Goal: Task Accomplishment & Management: Manage account settings

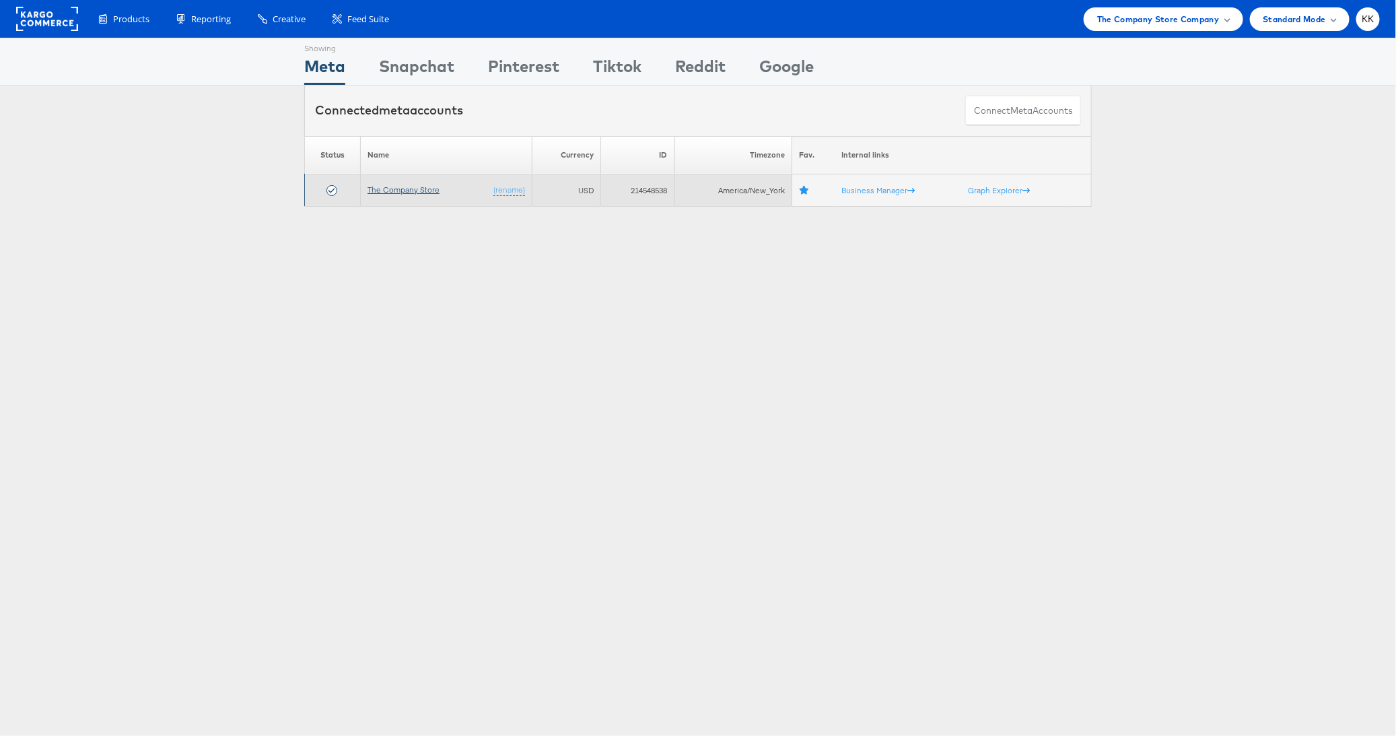
click at [409, 193] on link "The Company Store" at bounding box center [404, 189] width 72 height 10
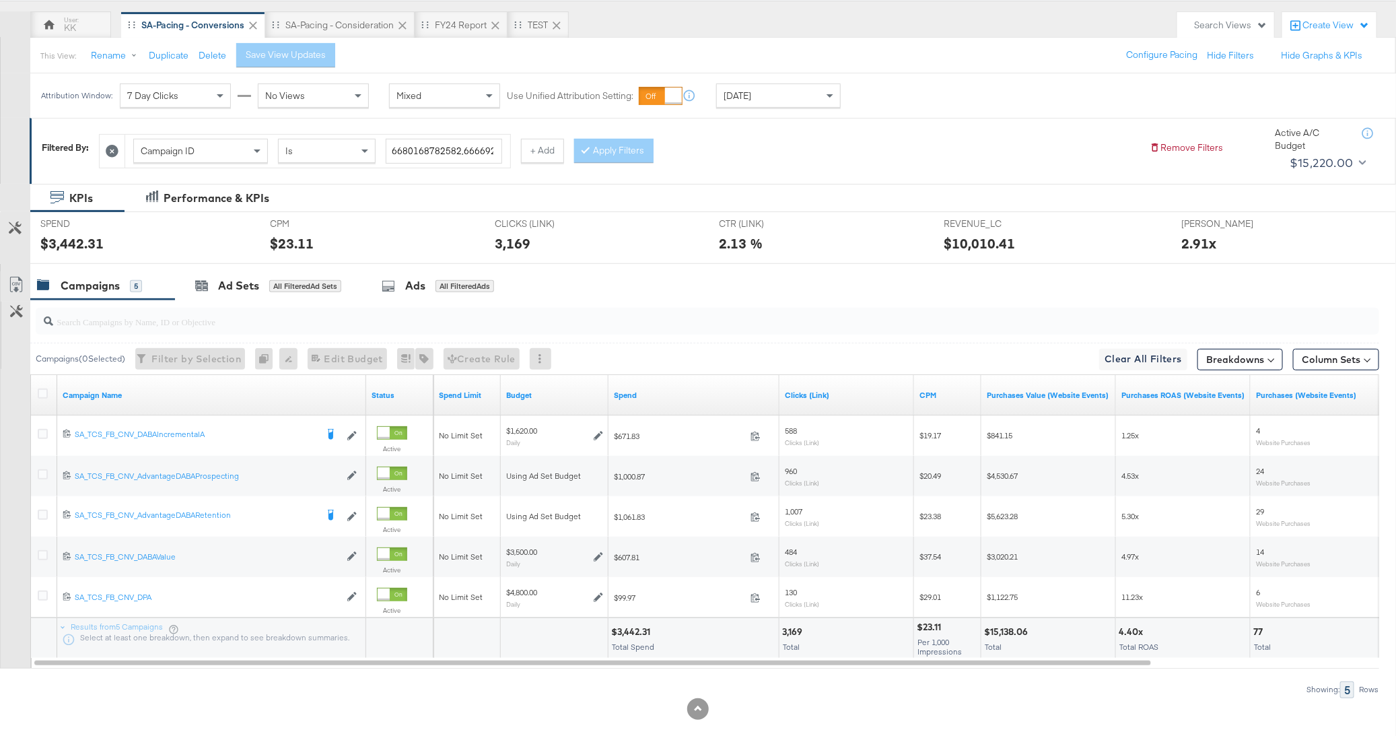
scroll to position [121, 0]
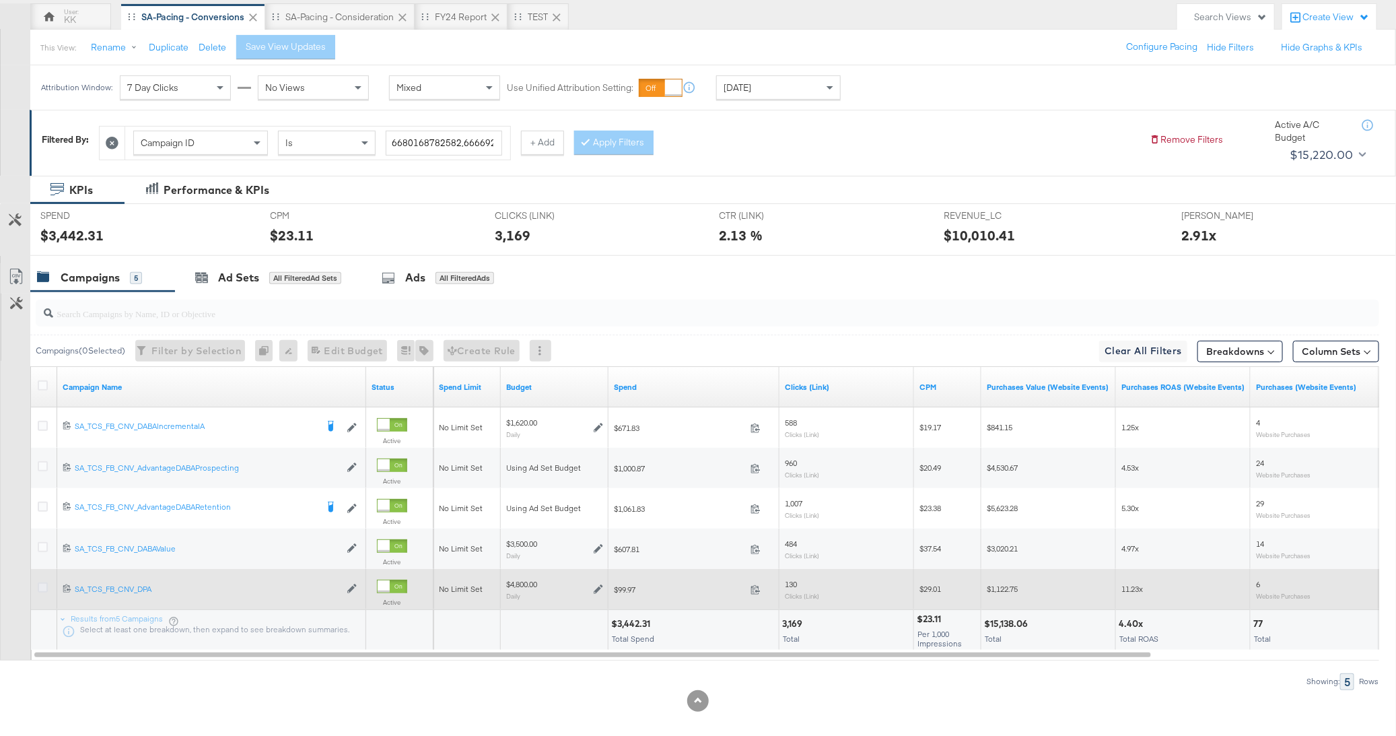
click at [43, 584] on icon at bounding box center [43, 587] width 10 height 10
click at [0, 0] on input "checkbox" at bounding box center [0, 0] width 0 height 0
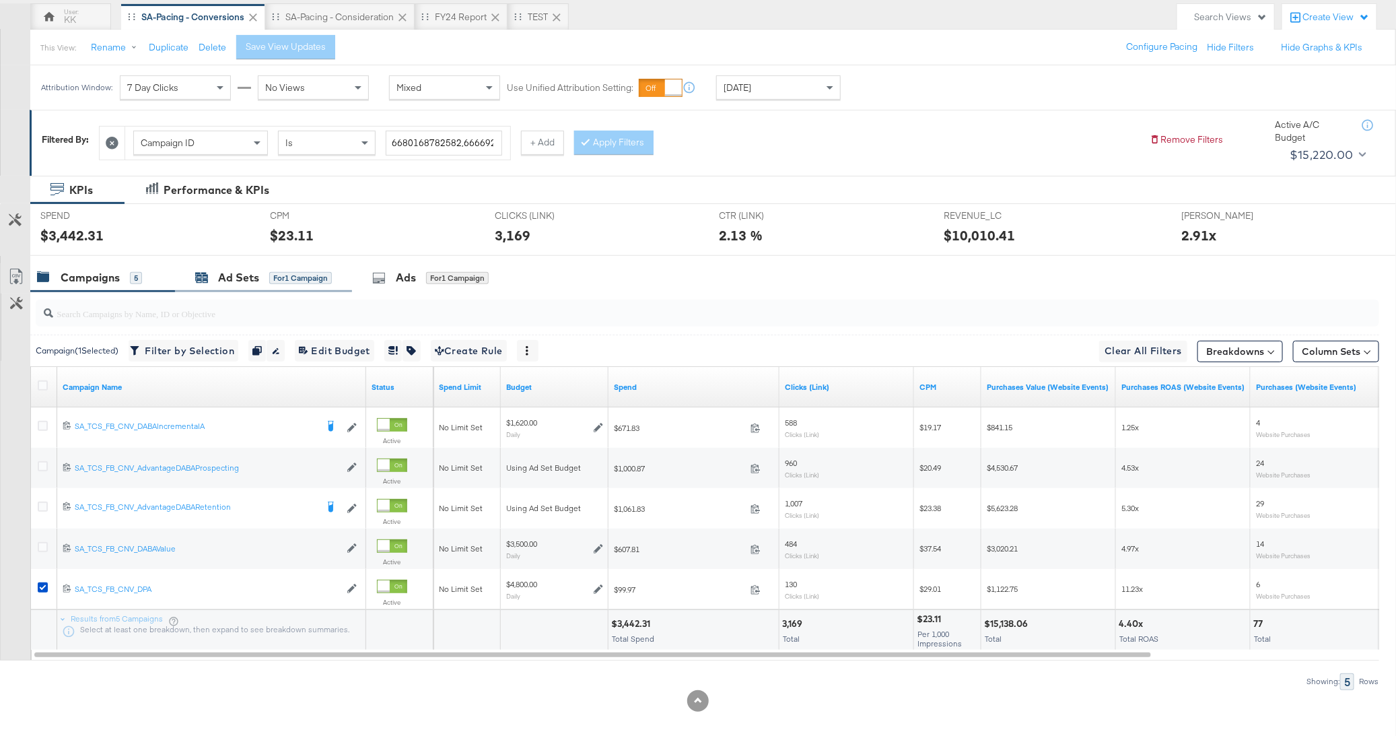
click at [261, 282] on div "Ad Sets for 1 Campaign" at bounding box center [263, 277] width 137 height 15
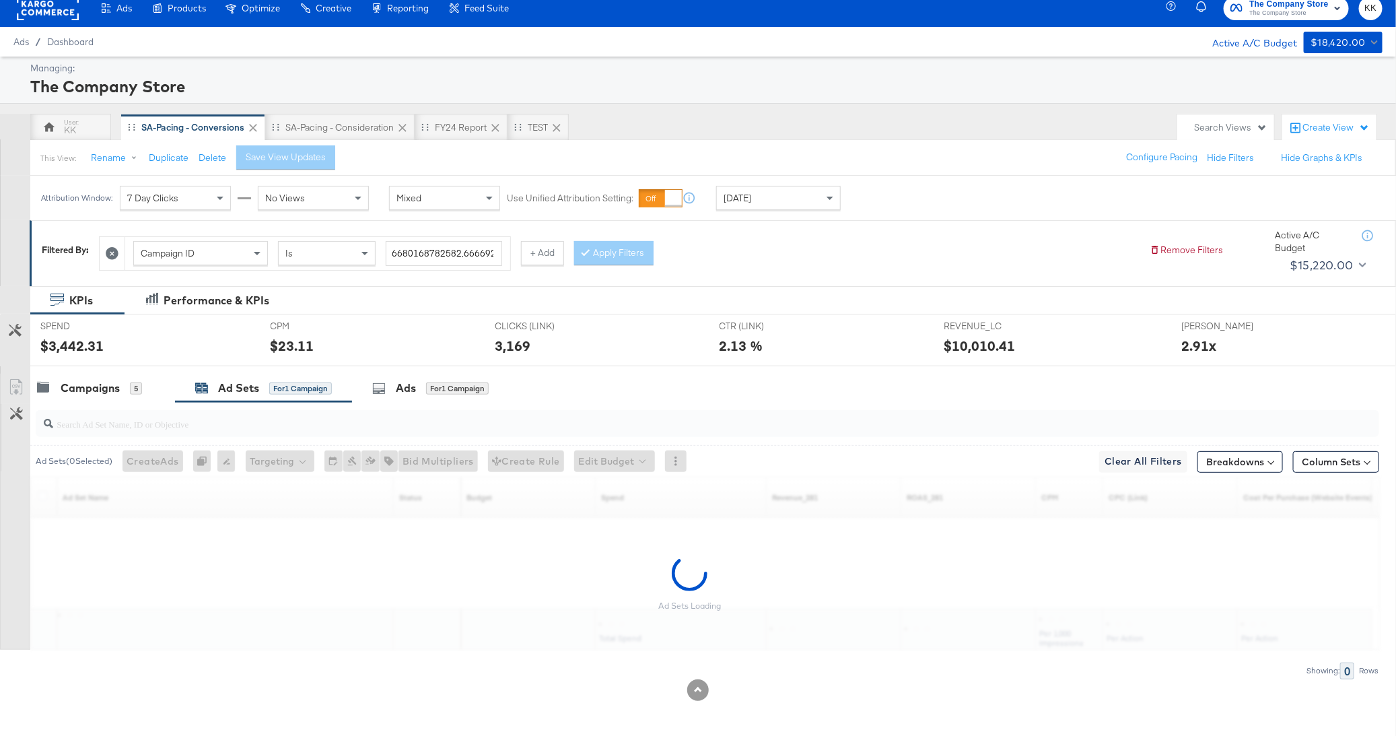
scroll to position [51, 0]
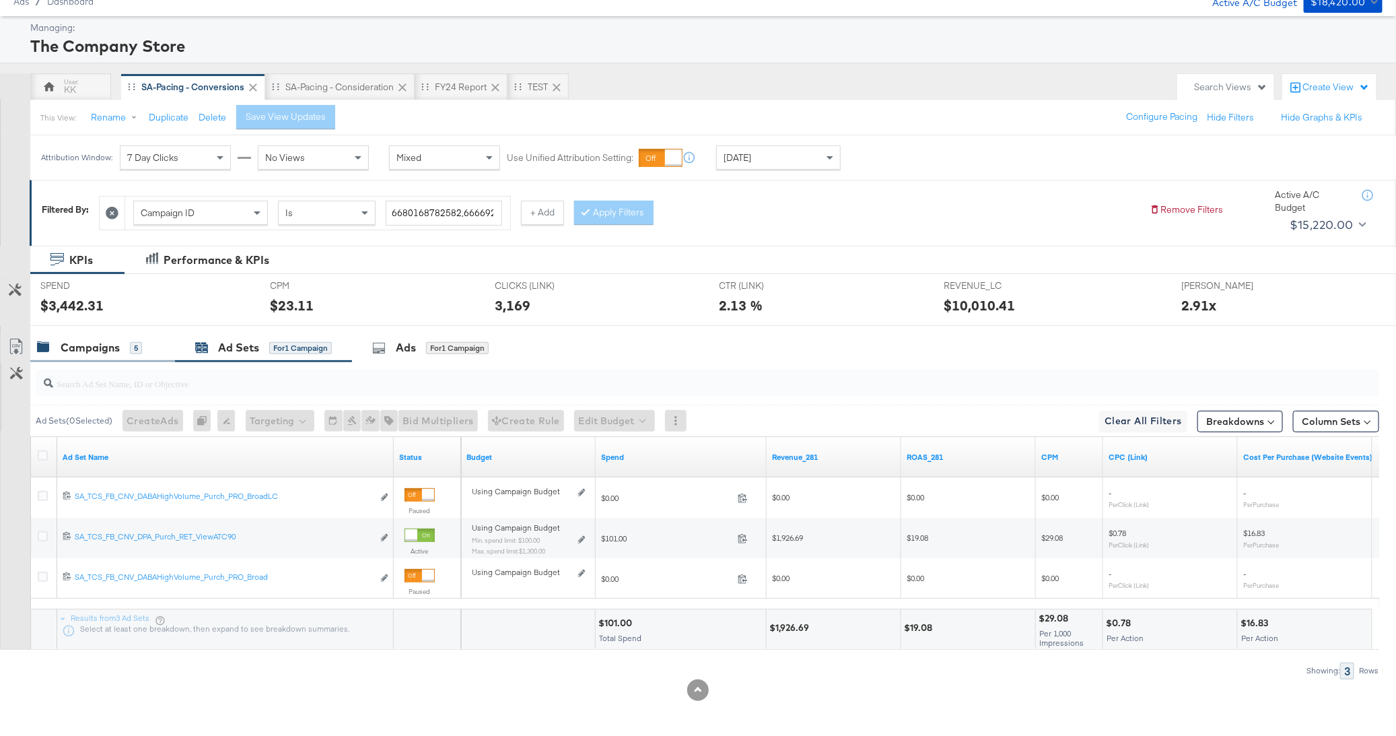
click at [96, 347] on div "Campaigns" at bounding box center [90, 347] width 59 height 15
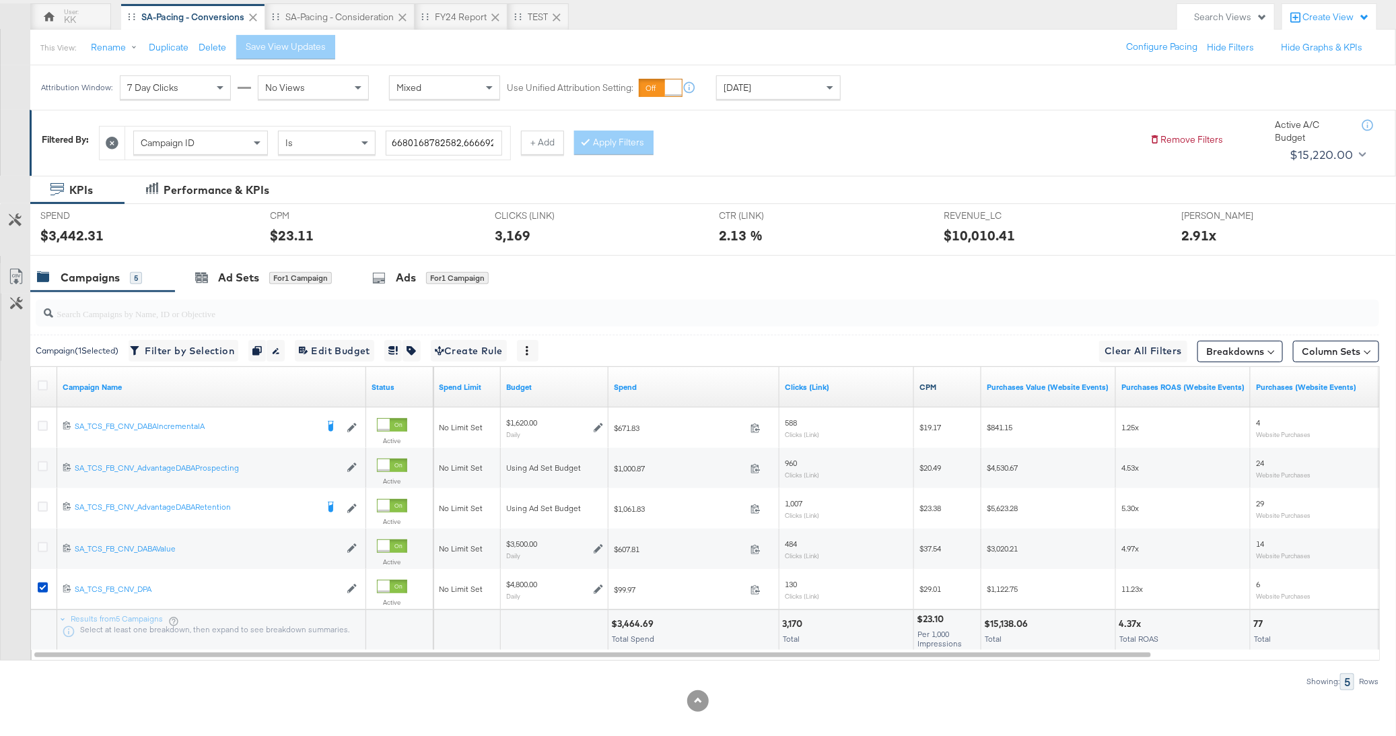
click at [933, 382] on link "CPM" at bounding box center [948, 387] width 57 height 11
click at [214, 289] on div "Ad Sets for 1 Campaign" at bounding box center [263, 277] width 177 height 29
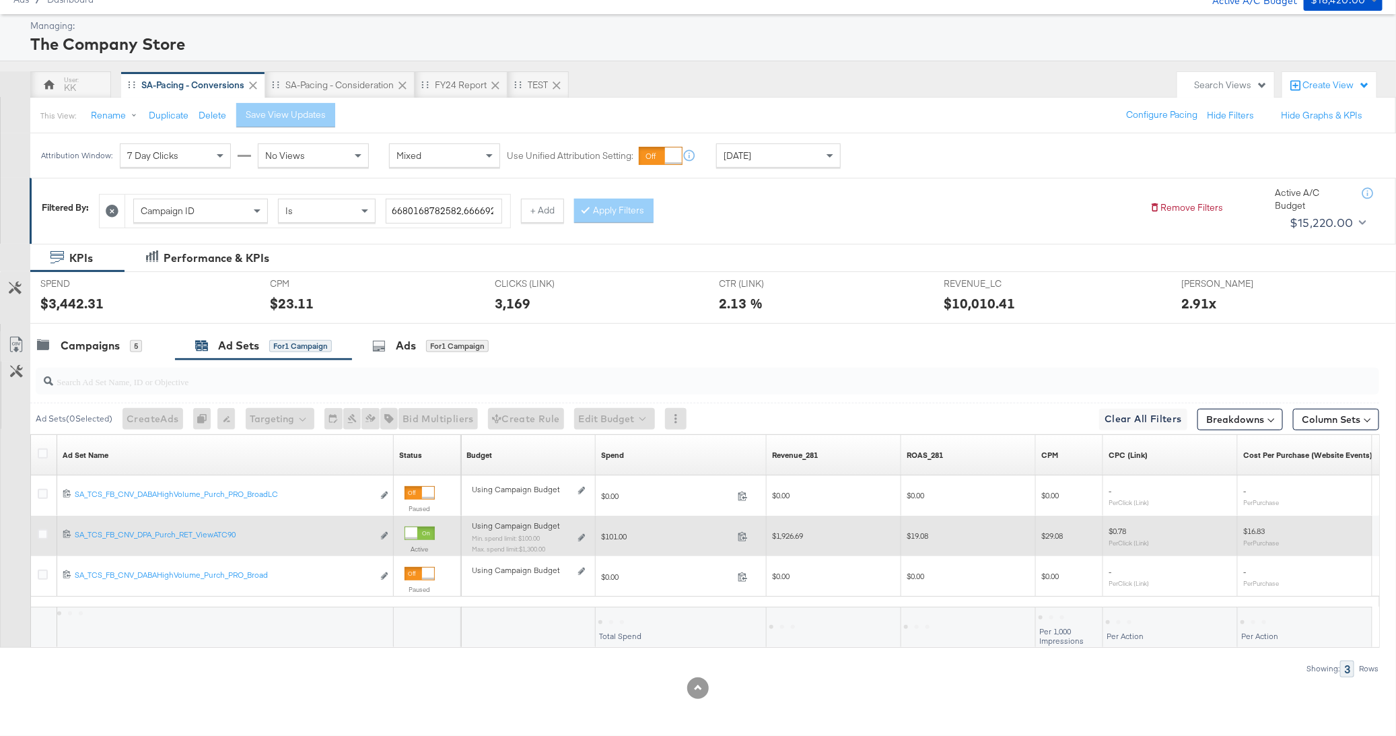
scroll to position [51, 0]
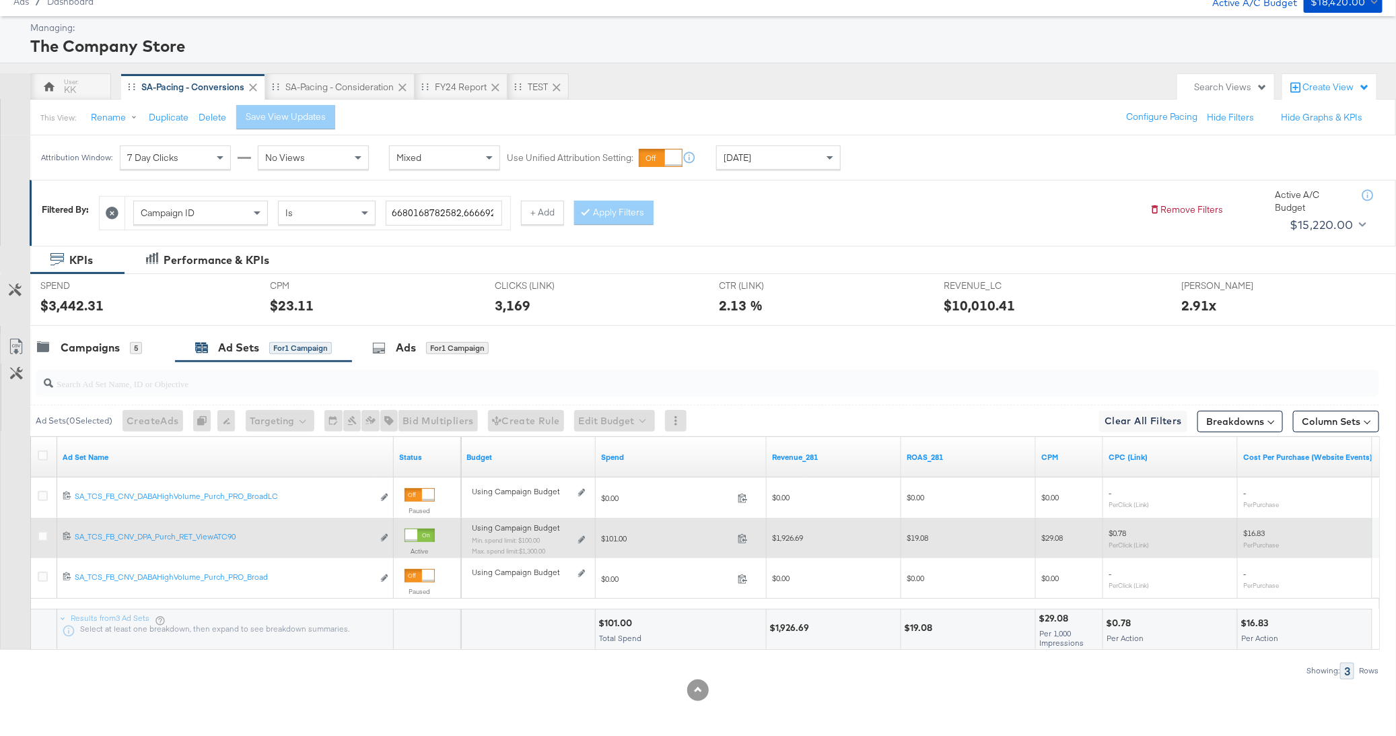
click at [582, 544] on div "Using Campaign Budget Min. spend limit: $100.00 Max. spend limit : $1,300.00 Ed…" at bounding box center [528, 544] width 113 height 32
click at [582, 536] on icon at bounding box center [581, 539] width 7 height 7
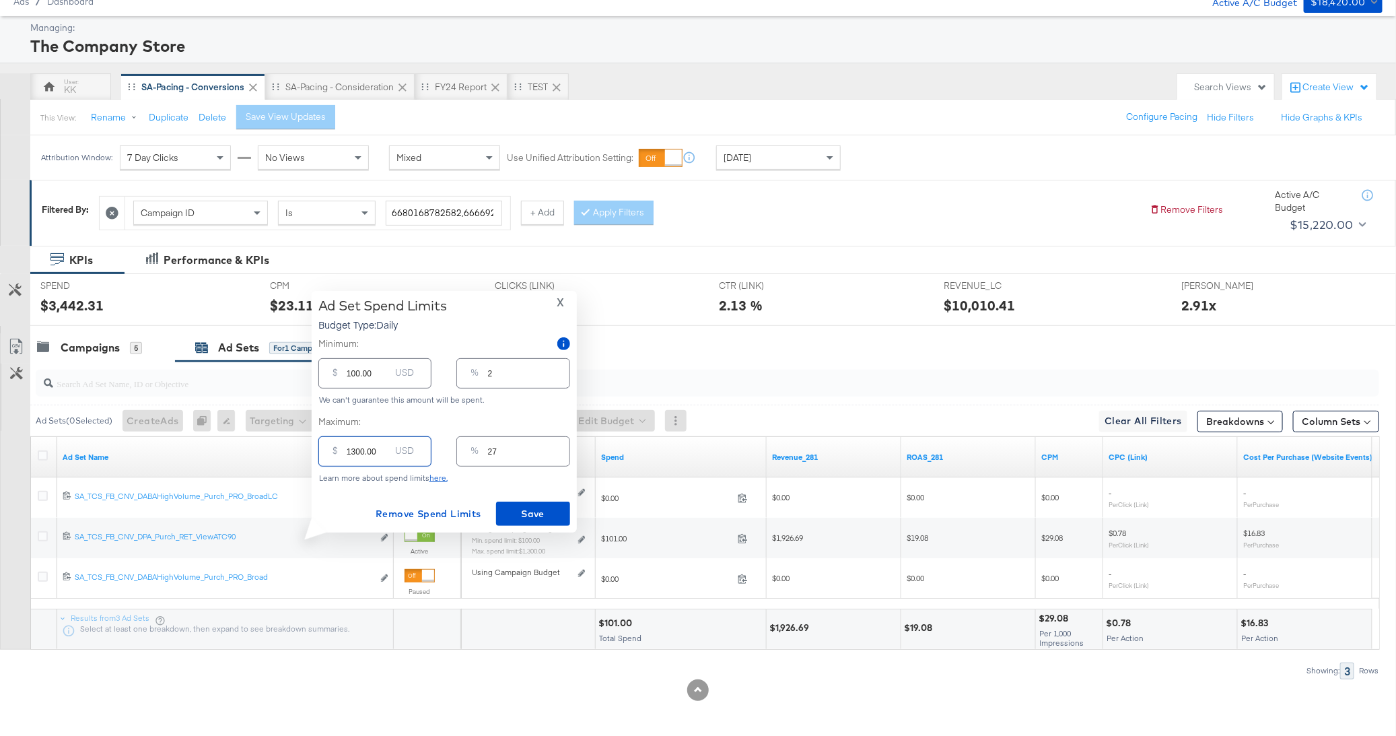
drag, startPoint x: 352, startPoint y: 448, endPoint x: 329, endPoint y: 448, distance: 22.9
click at [329, 448] on div "$ 1300.00 USD" at bounding box center [374, 451] width 113 height 30
type input "100.00"
type input "2"
type input "1900.00"
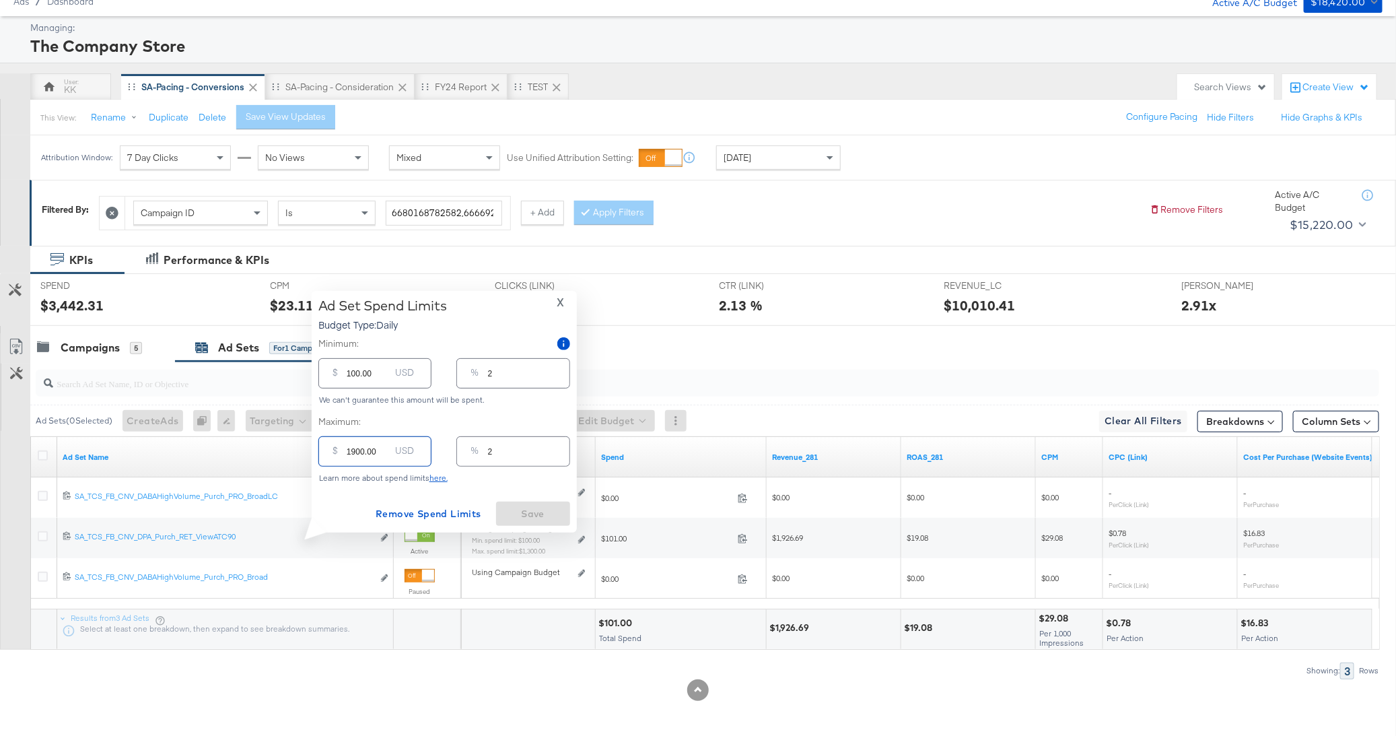
type input "40"
type input "1900.00"
click at [352, 373] on input "100.00" at bounding box center [368, 367] width 43 height 29
type input "00.00"
type input "0"
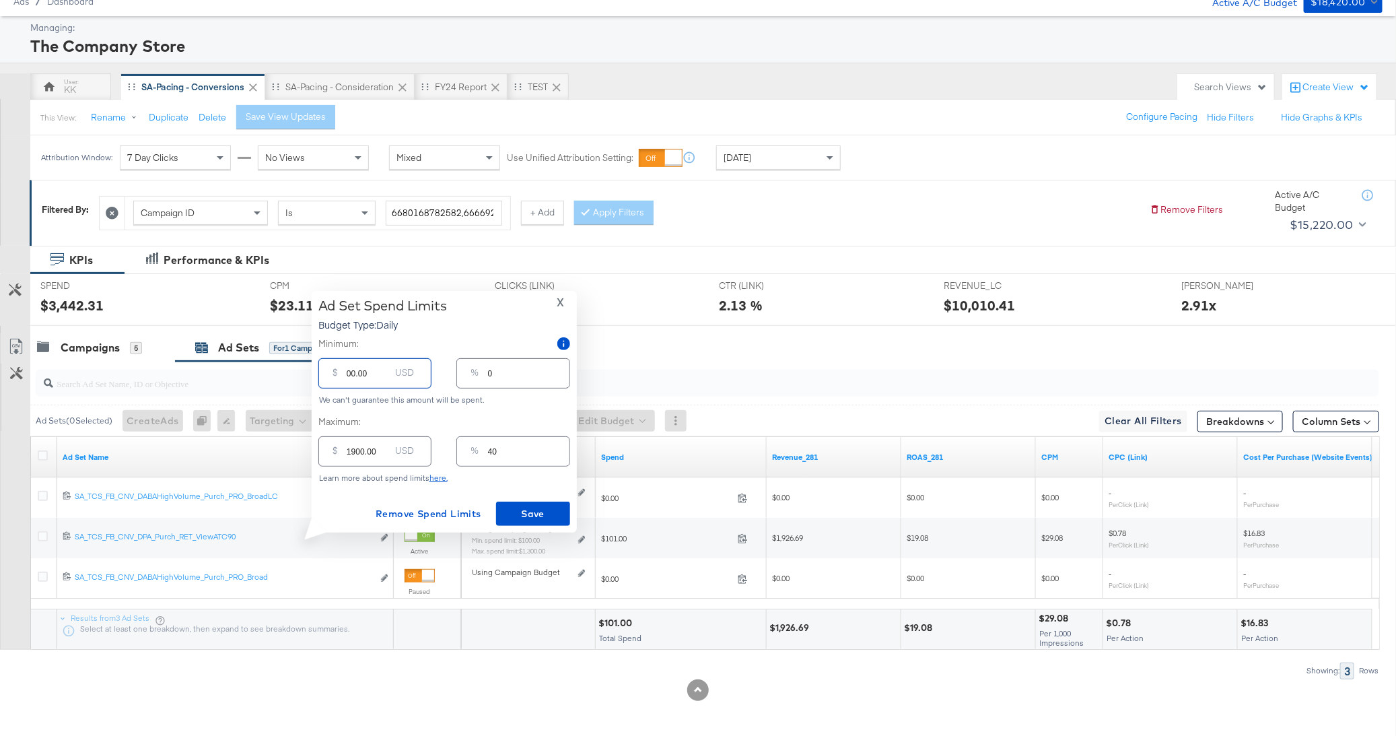
type input "900.00"
type input "19"
type input "00.00"
type input "0"
type input "700.00"
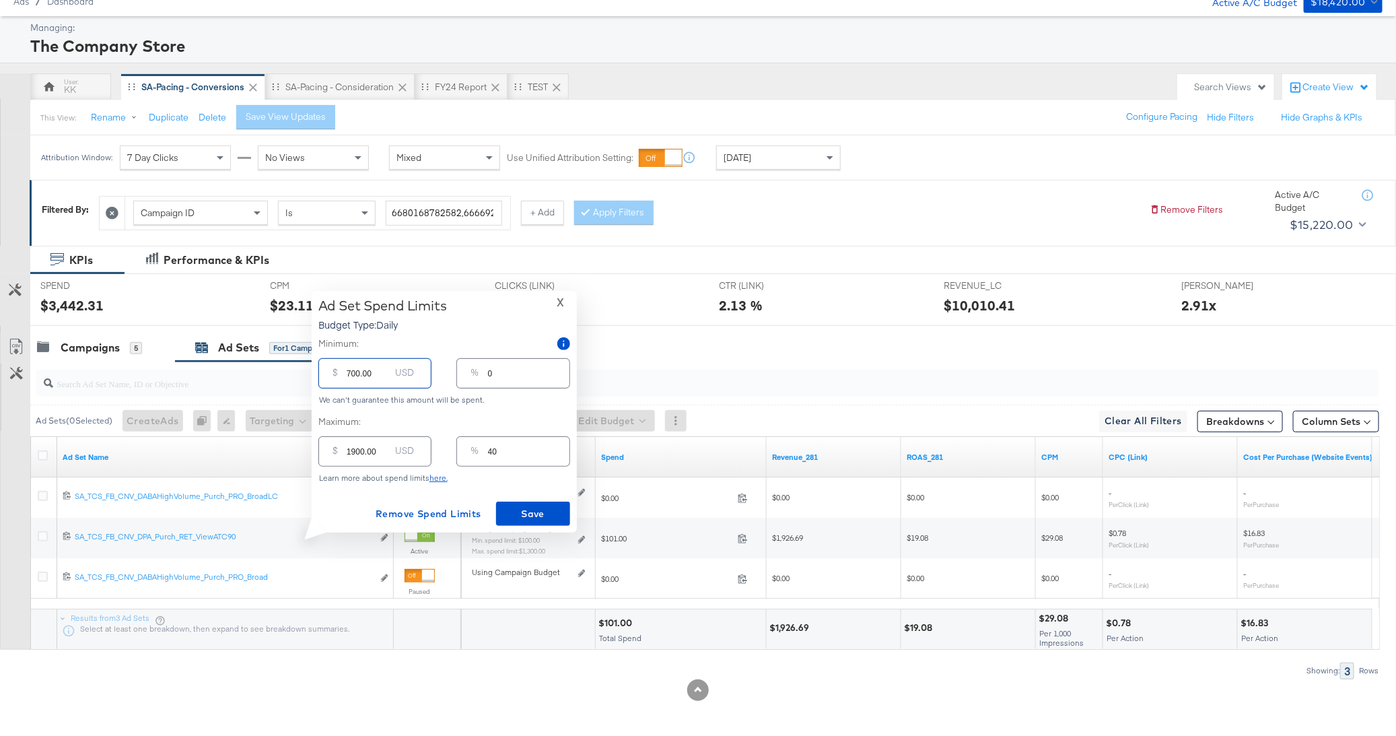
type input "15"
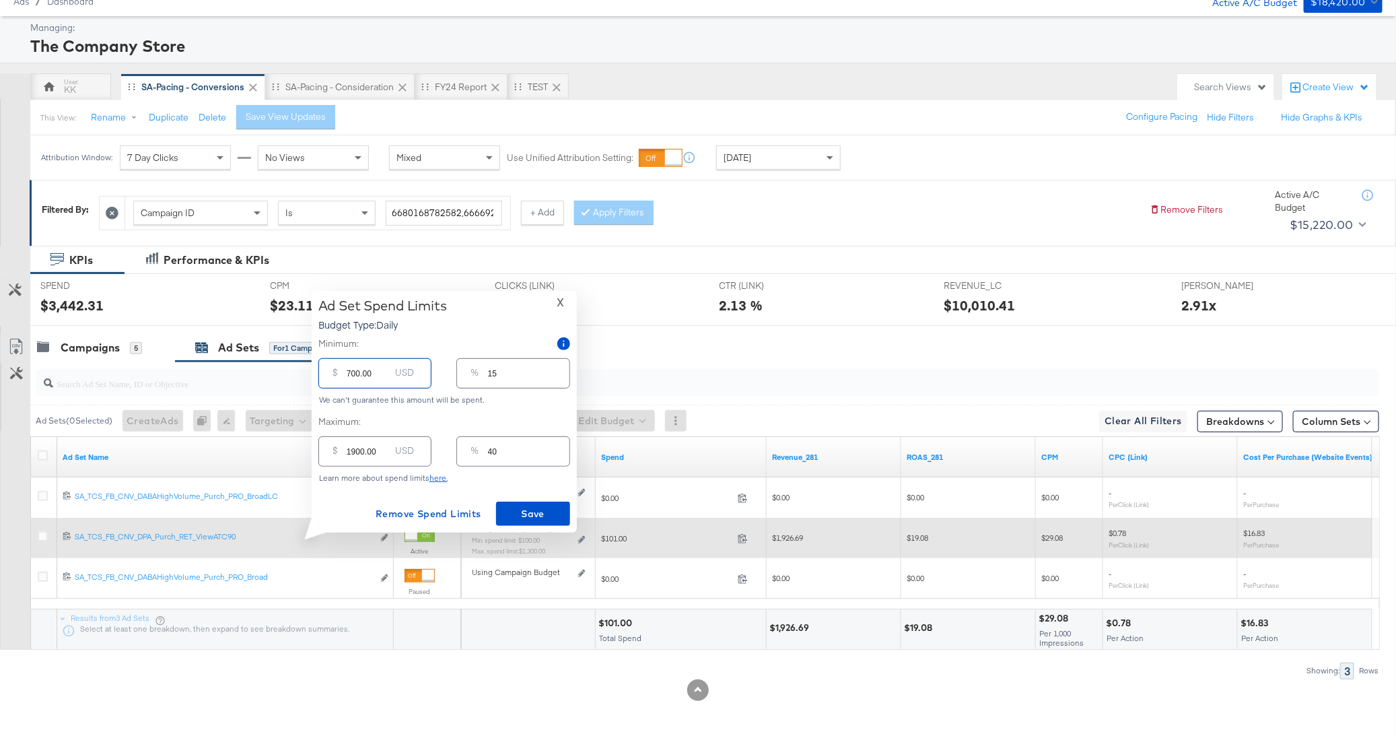
type input "700.00"
click at [578, 518] on div "Using Campaign Budget Min. spend limit: $100.00 Max. spend limit : $1,300.00 Ed…" at bounding box center [528, 544] width 135 height 53
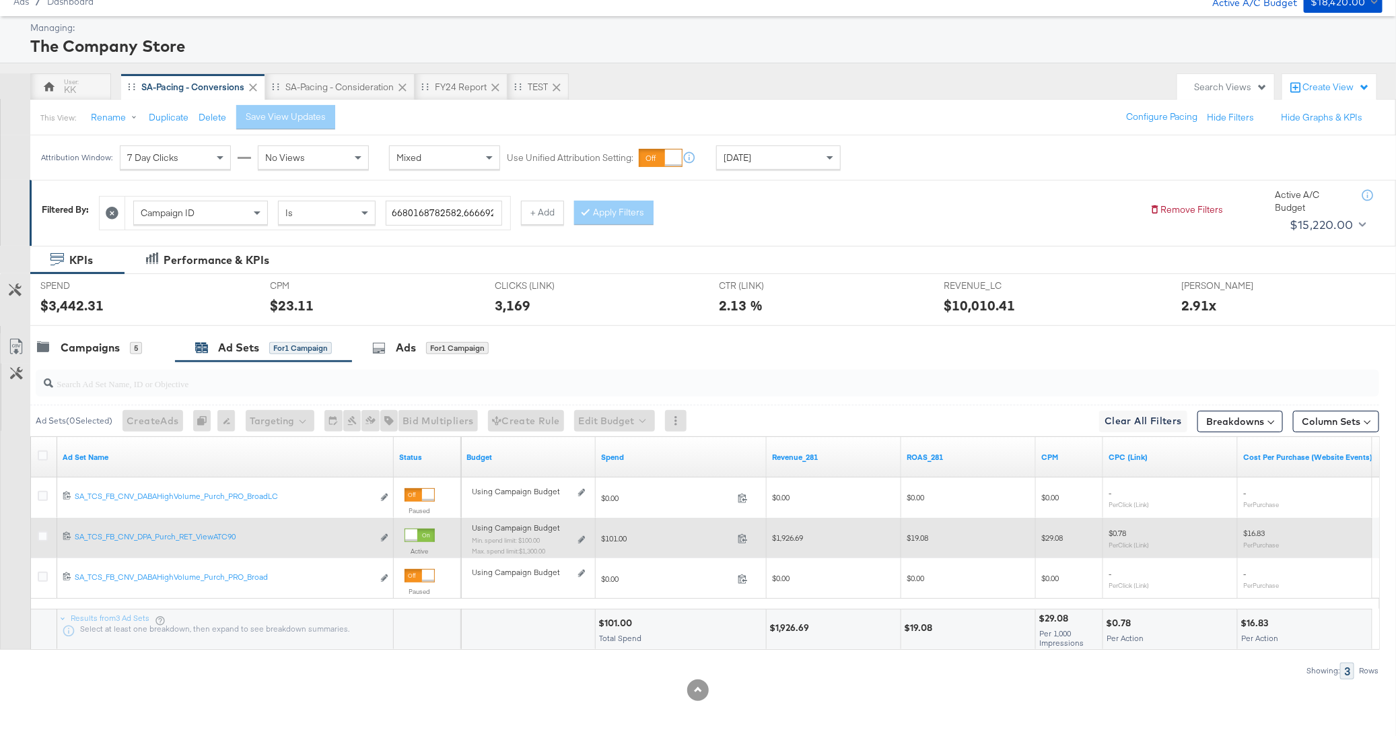
click at [545, 518] on div "Using Campaign Budget Min. spend limit: $100.00 Max. spend limit : $1,300.00 Ed…" at bounding box center [528, 544] width 135 height 53
click at [576, 530] on div "Using Campaign Budget Min. spend limit: $100.00 Max. spend limit : $1,300.00 Ed…" at bounding box center [528, 544] width 113 height 32
click at [578, 536] on icon at bounding box center [581, 539] width 7 height 7
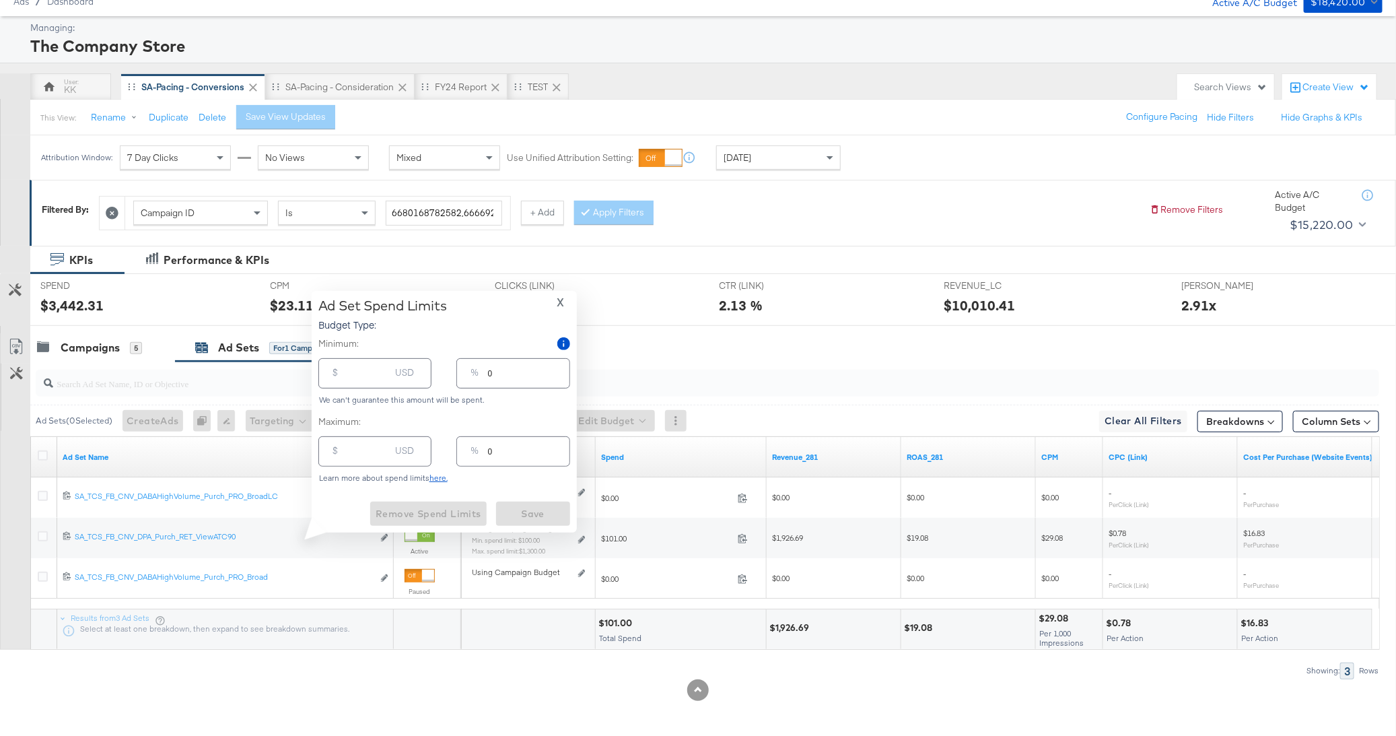
type input "100.00"
type input "2"
type input "1300.00"
type input "27"
drag, startPoint x: 356, startPoint y: 452, endPoint x: 336, endPoint y: 452, distance: 20.2
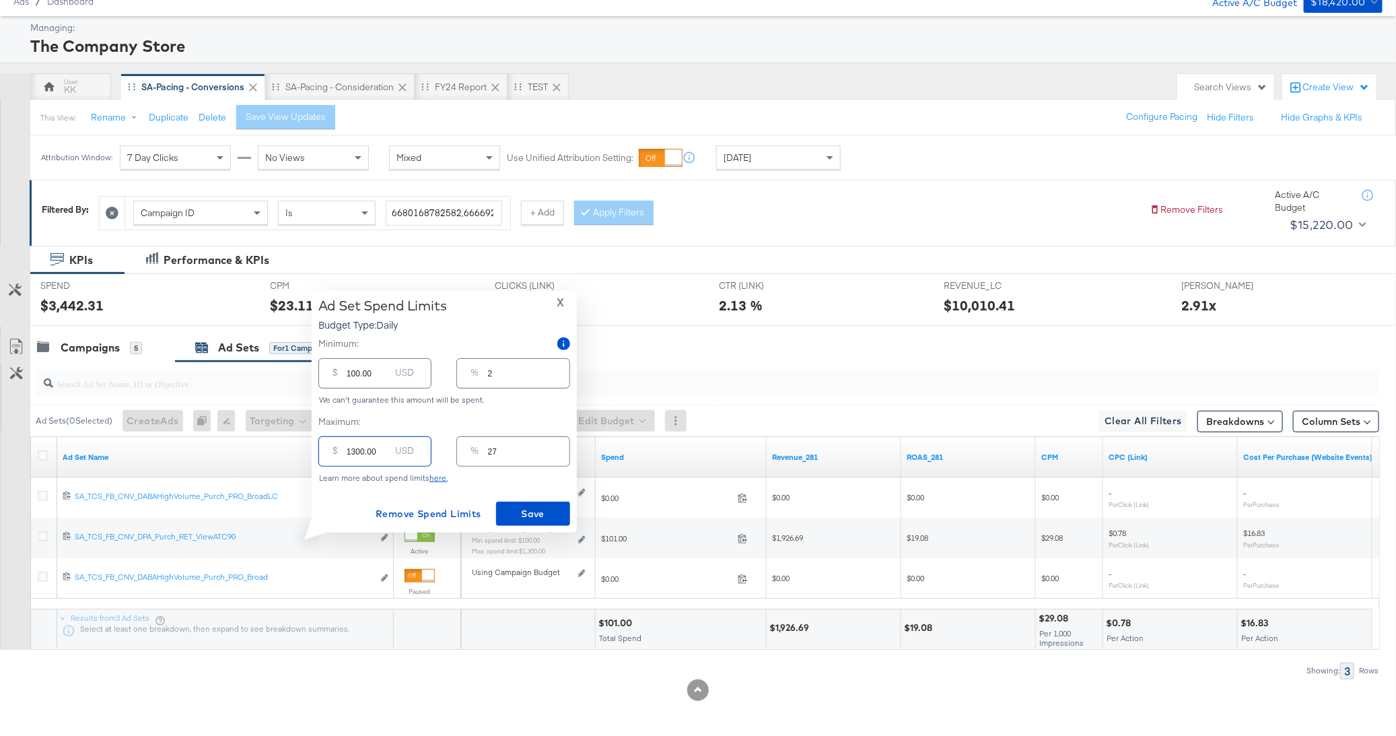
click at [336, 452] on div "$ 1300.00 USD" at bounding box center [374, 451] width 113 height 30
type input "200.00"
type input "4"
type input "2900.00"
type input "60"
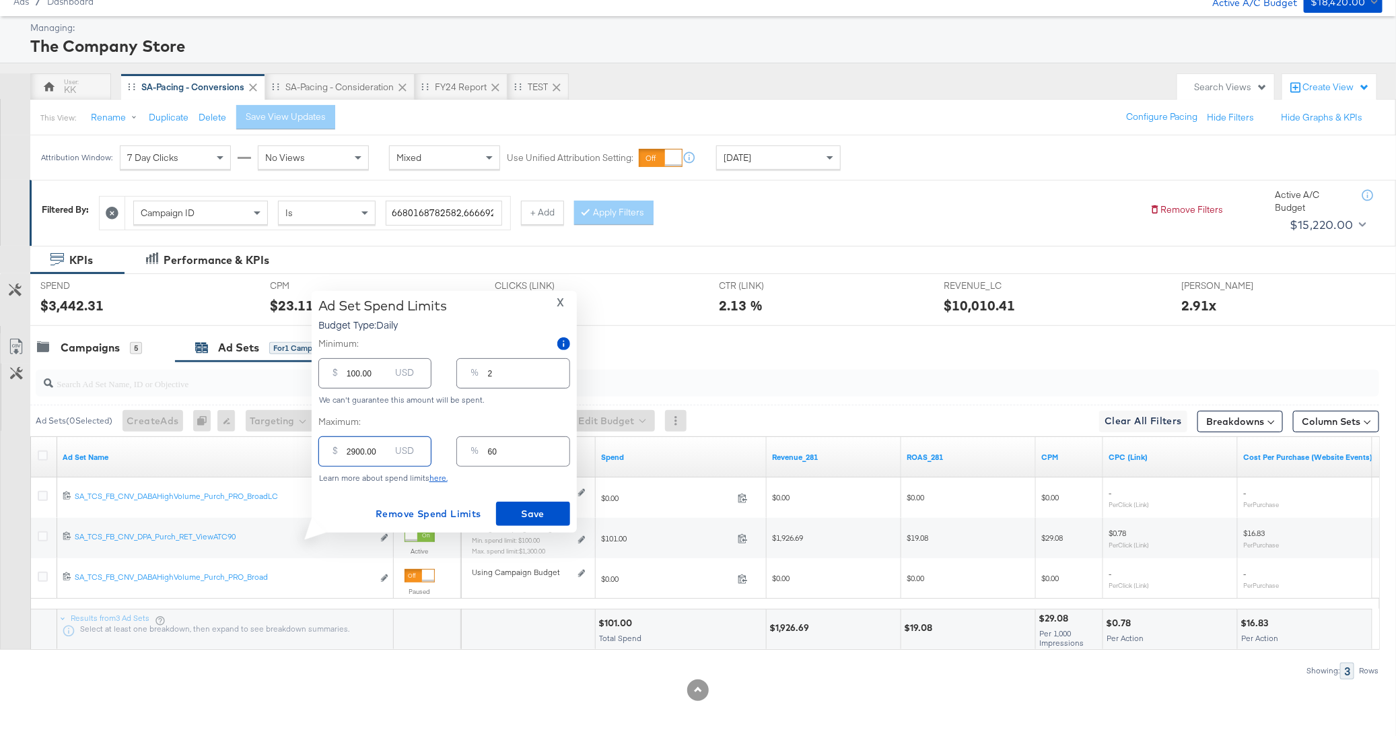
type input "200.00"
type input "4"
type input "2000.00"
type input "42"
type input "2000.00"
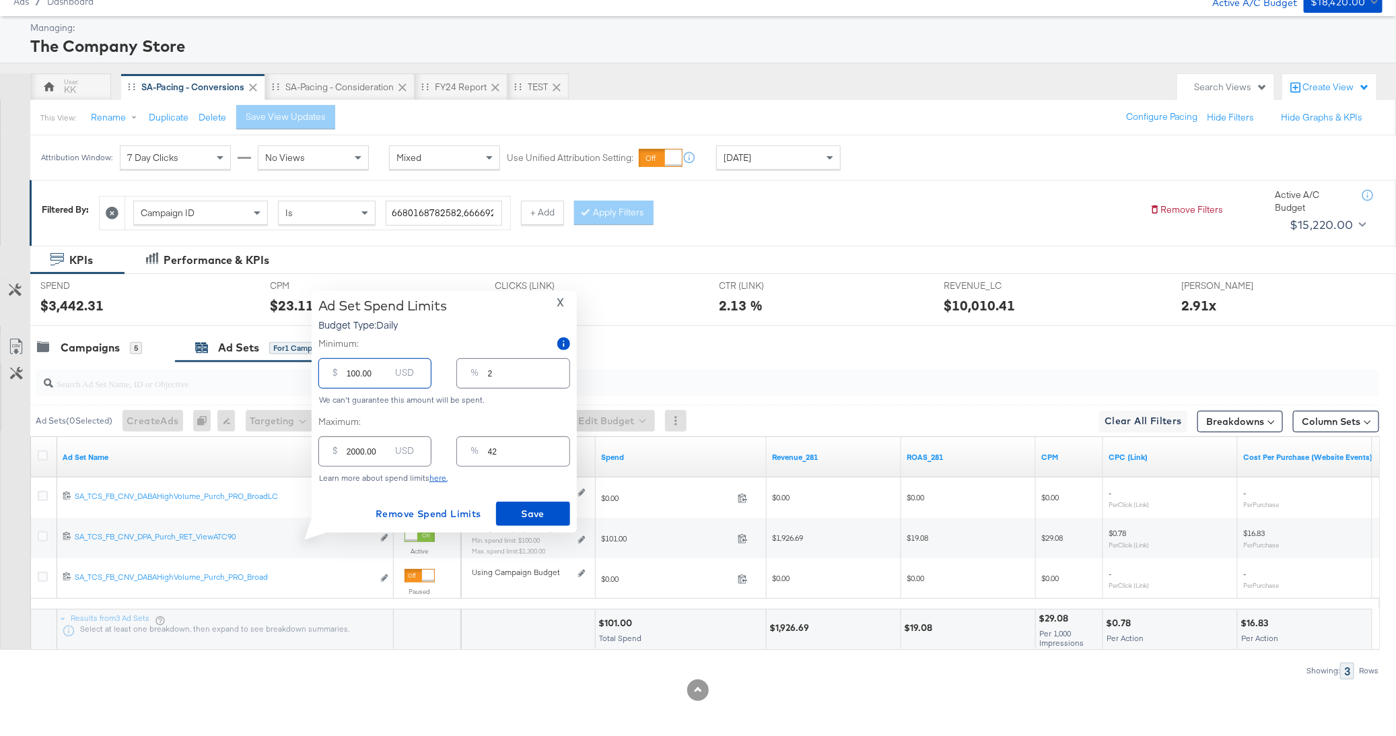
drag, startPoint x: 349, startPoint y: 371, endPoint x: 329, endPoint y: 371, distance: 19.5
click at [329, 371] on div "$ 100.00 USD" at bounding box center [374, 373] width 113 height 30
type input "00.00"
type input "0"
type input "700.00"
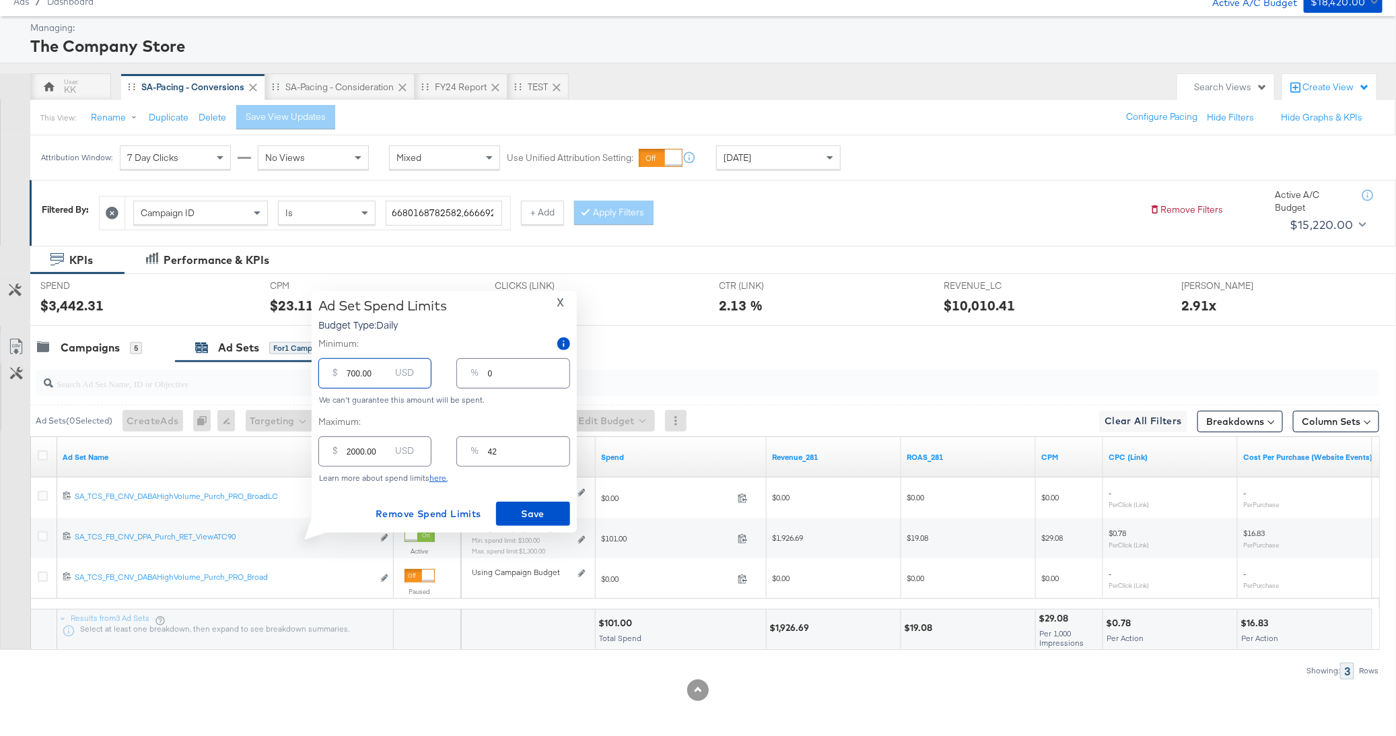
type input "15"
type input "700.00"
click at [528, 506] on span "Save" at bounding box center [533, 514] width 63 height 17
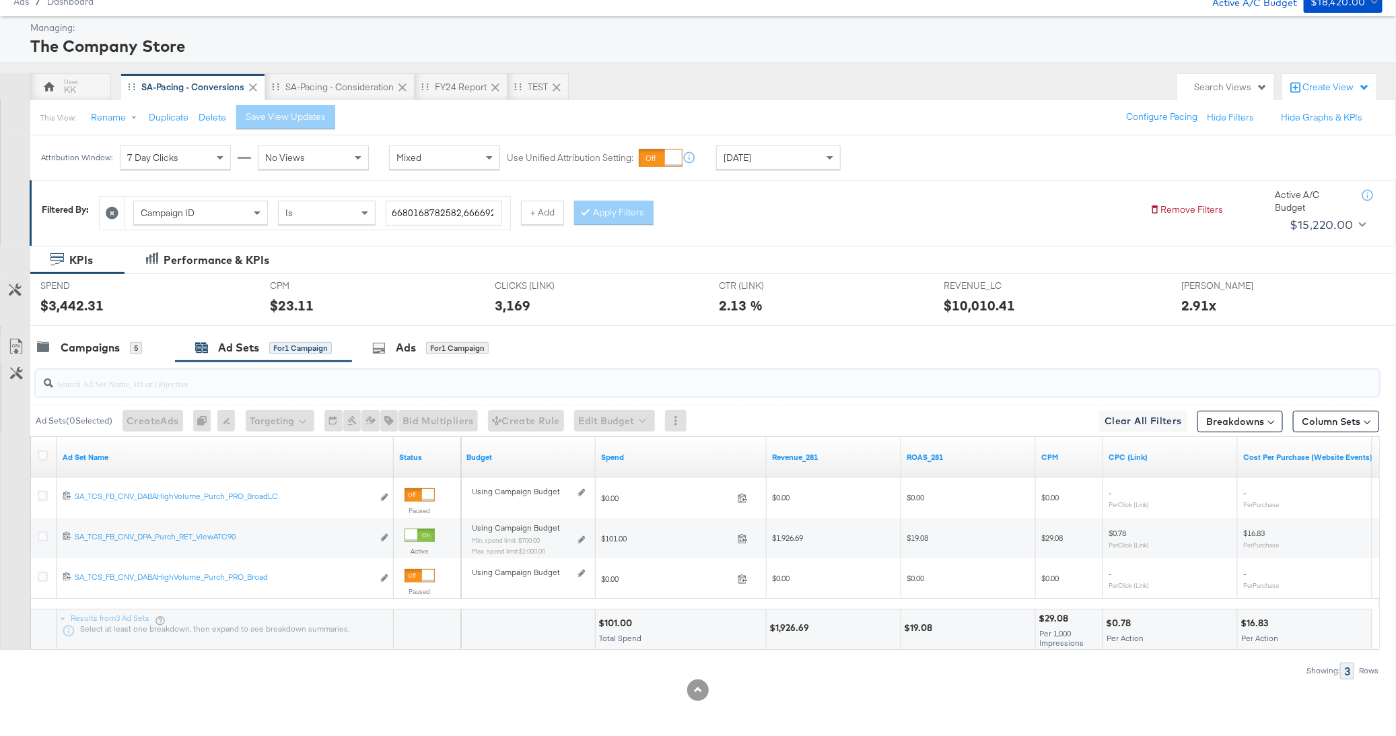
click at [93, 370] on input "search" at bounding box center [654, 378] width 1202 height 26
click at [106, 336] on div "Campaigns 5" at bounding box center [102, 347] width 145 height 29
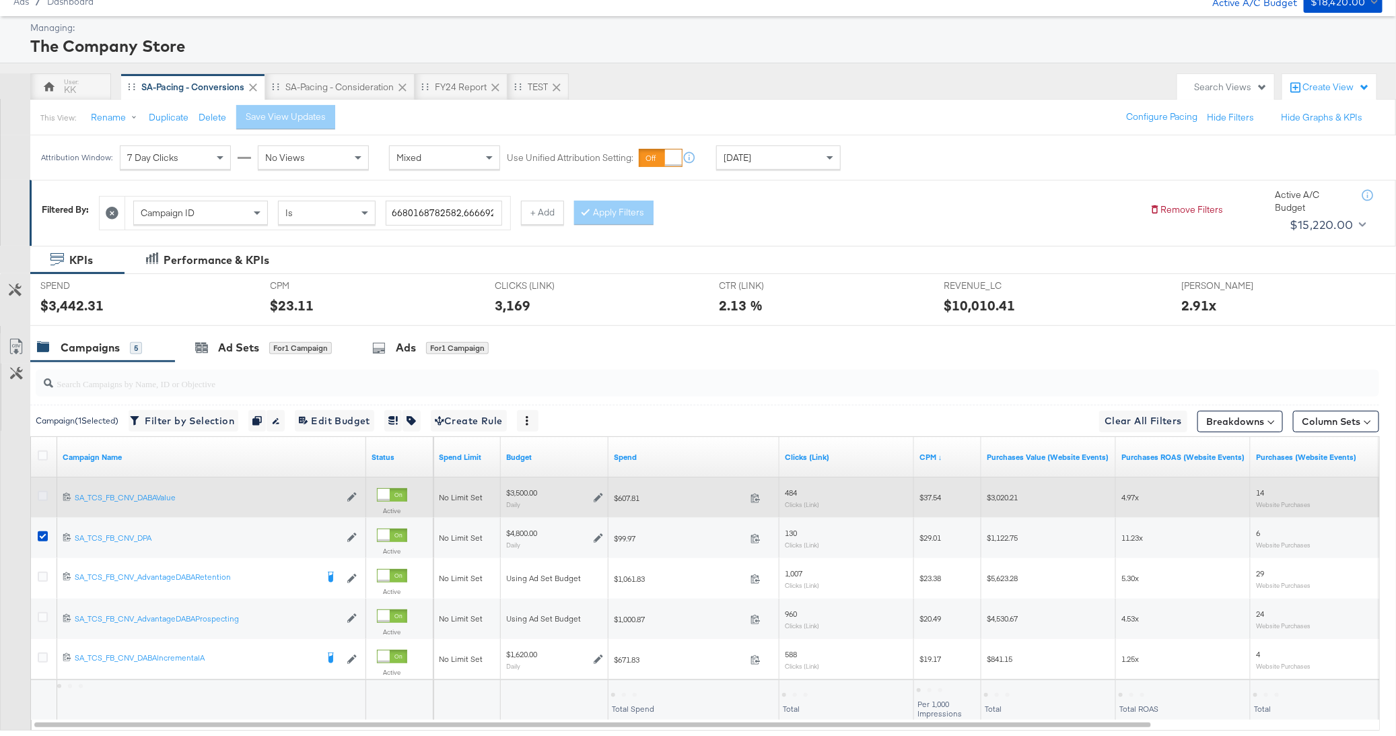
click at [41, 495] on icon at bounding box center [43, 496] width 10 height 10
click at [0, 0] on input "checkbox" at bounding box center [0, 0] width 0 height 0
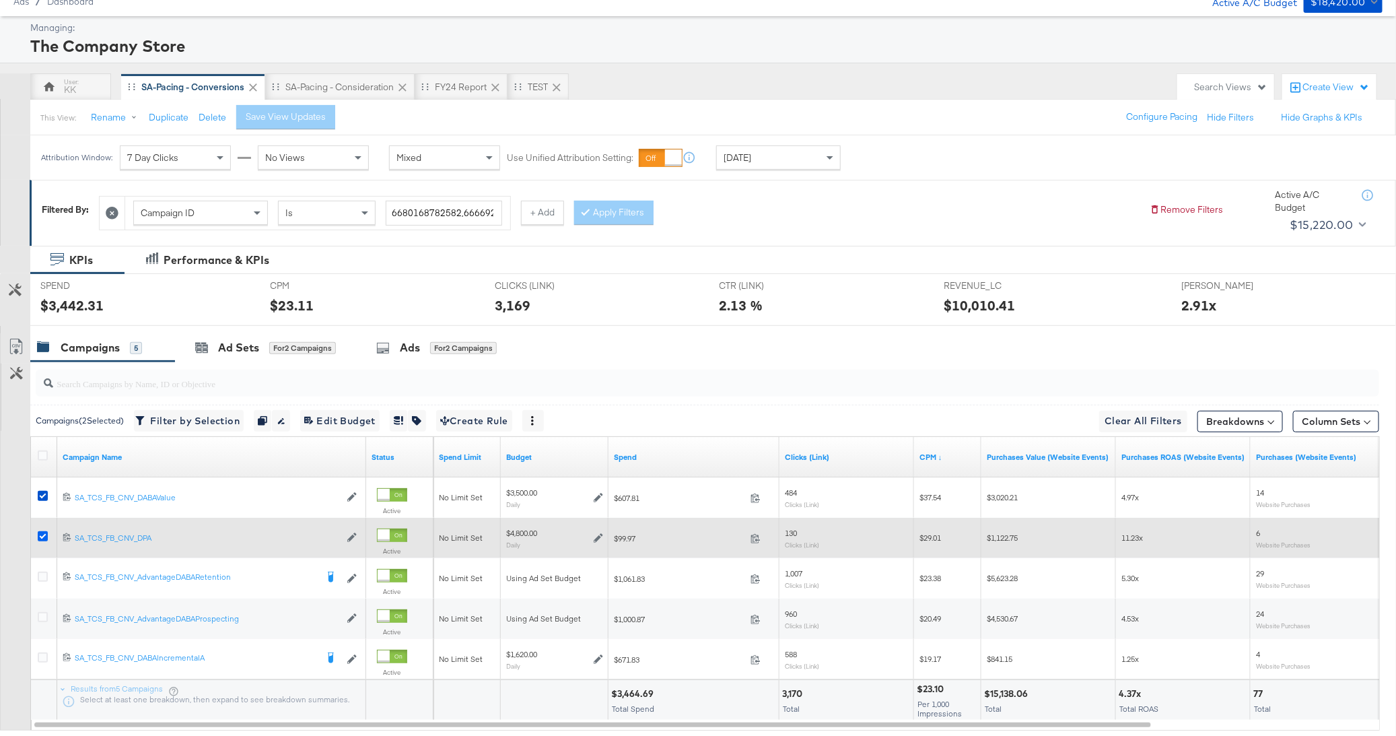
click at [41, 536] on icon at bounding box center [43, 536] width 10 height 10
click at [0, 0] on input "checkbox" at bounding box center [0, 0] width 0 height 0
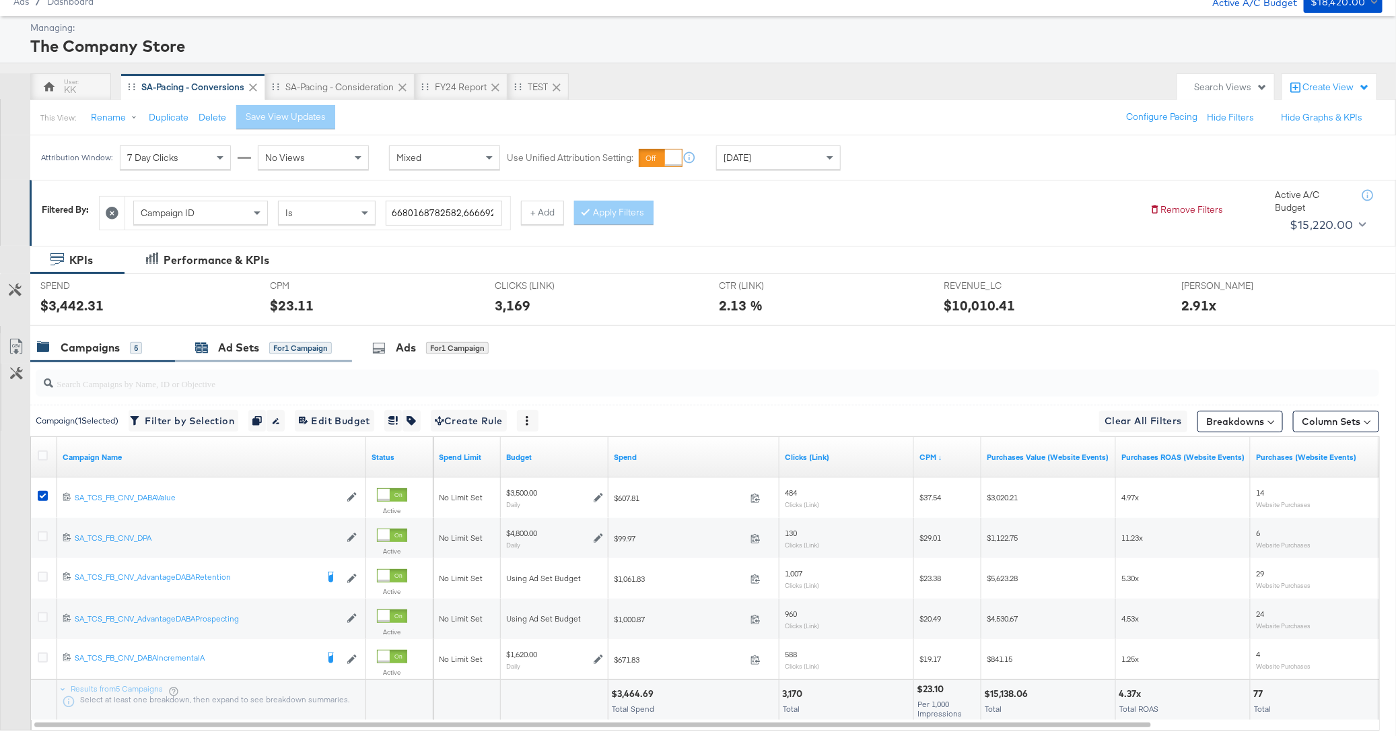
click at [238, 345] on div "Ad Sets" at bounding box center [238, 347] width 41 height 15
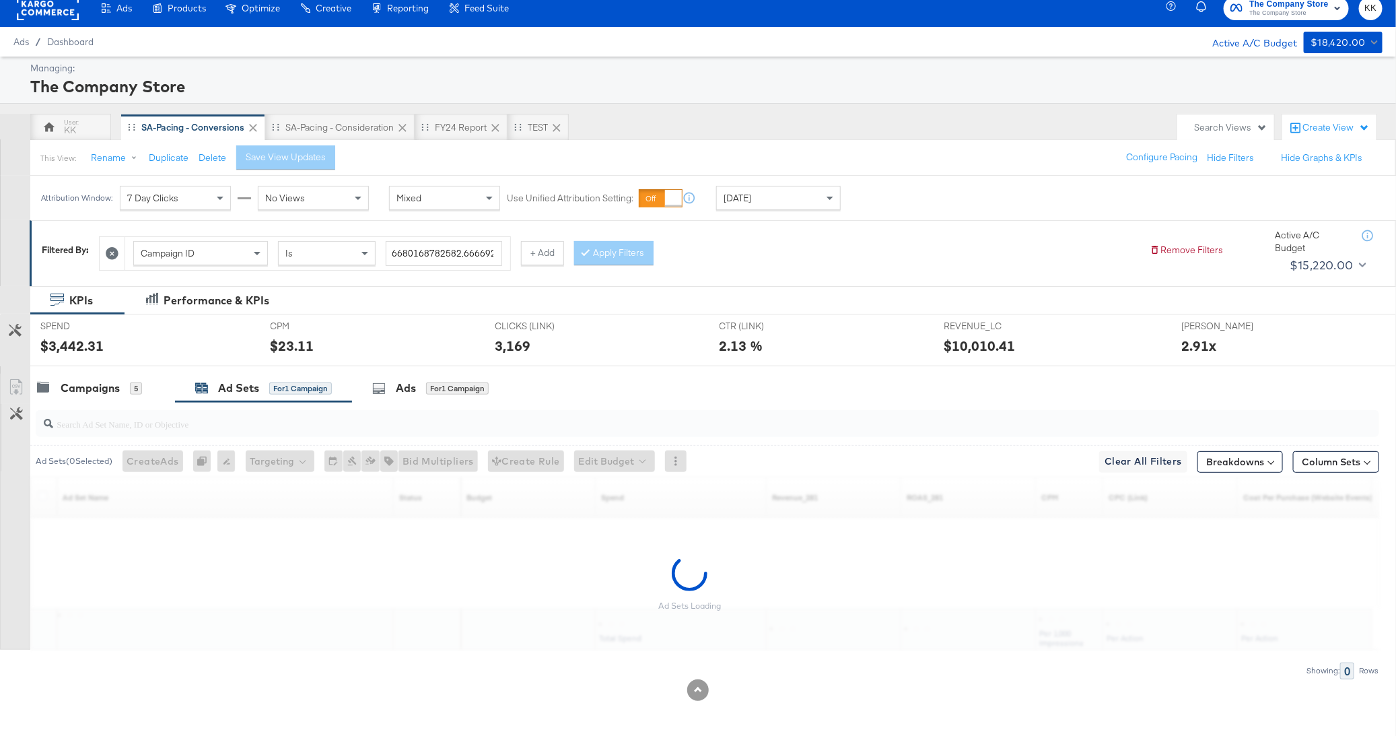
scroll to position [0, 0]
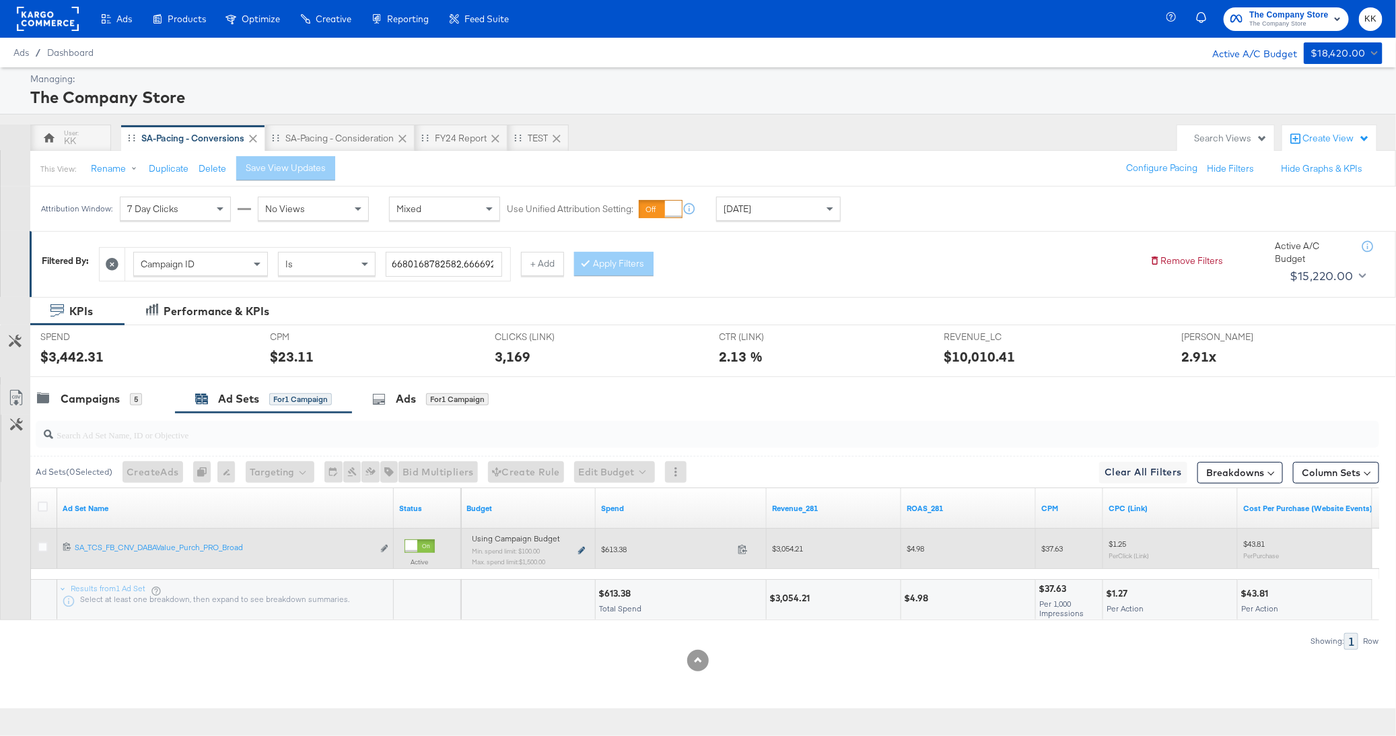
click at [579, 547] on icon at bounding box center [581, 550] width 7 height 7
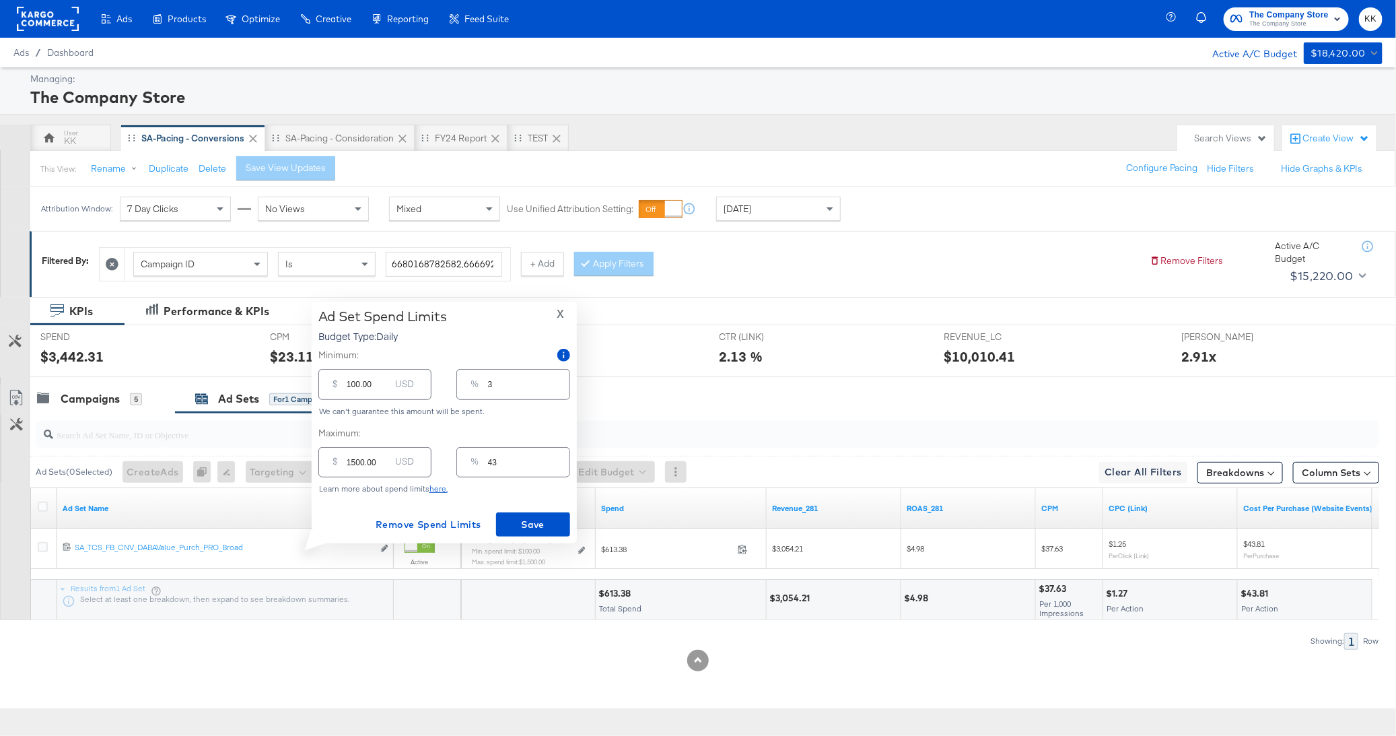
drag, startPoint x: 354, startPoint y: 463, endPoint x: 356, endPoint y: 502, distance: 39.1
click at [354, 463] on input "1500.00" at bounding box center [368, 456] width 43 height 29
type input "100.00"
type input "3"
type input "1900.00"
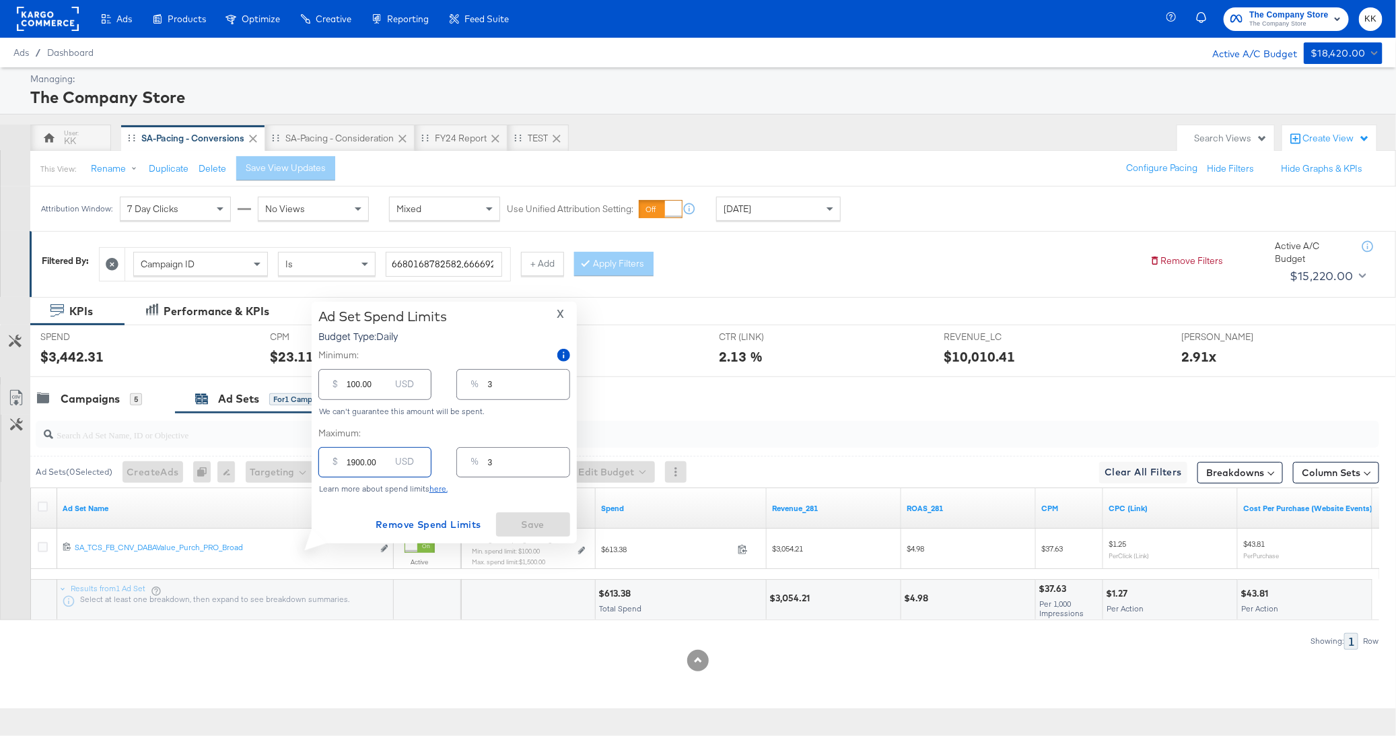
type input "54"
type input "1900.00"
drag, startPoint x: 350, startPoint y: 382, endPoint x: 339, endPoint y: 382, distance: 10.8
click at [339, 382] on div "$ 100.00 USD" at bounding box center [374, 384] width 113 height 30
type input "400.00"
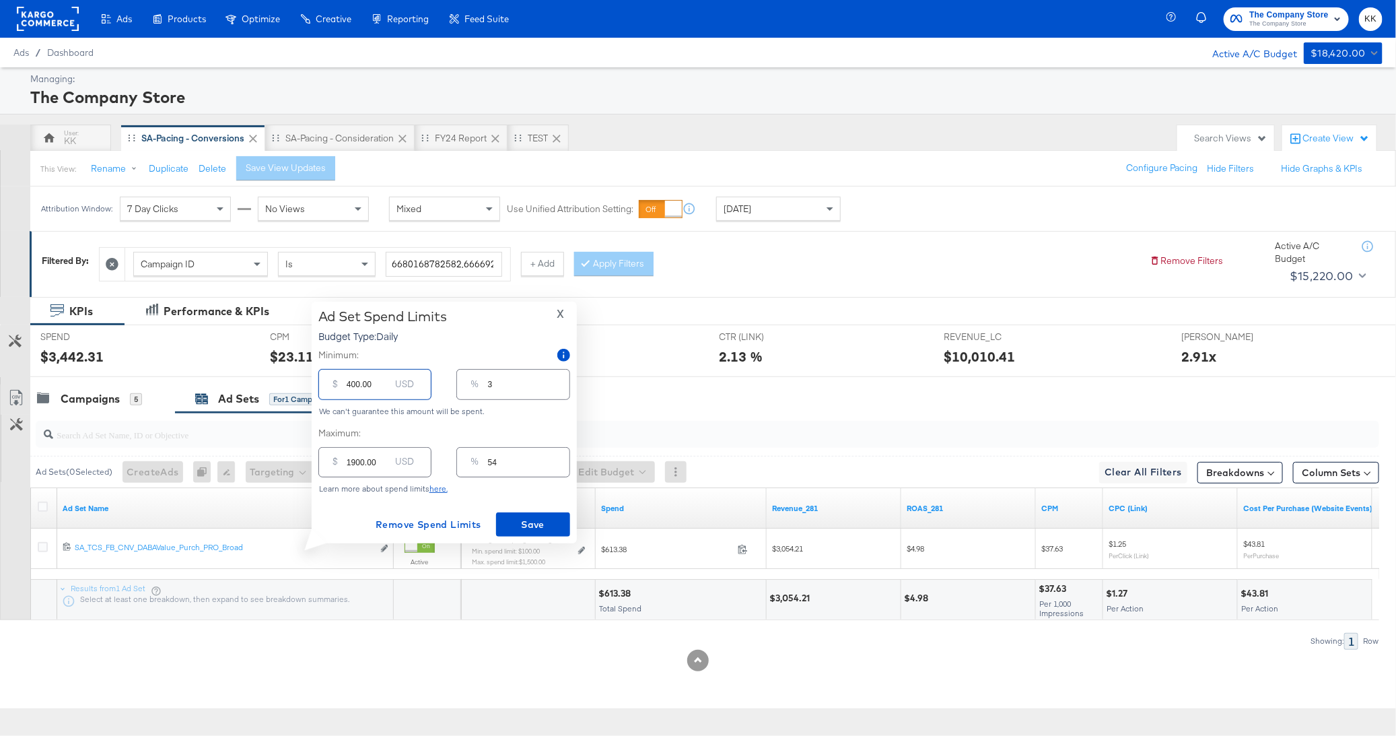
type input "11"
type input "400.00"
click at [528, 532] on span "Save" at bounding box center [533, 524] width 63 height 17
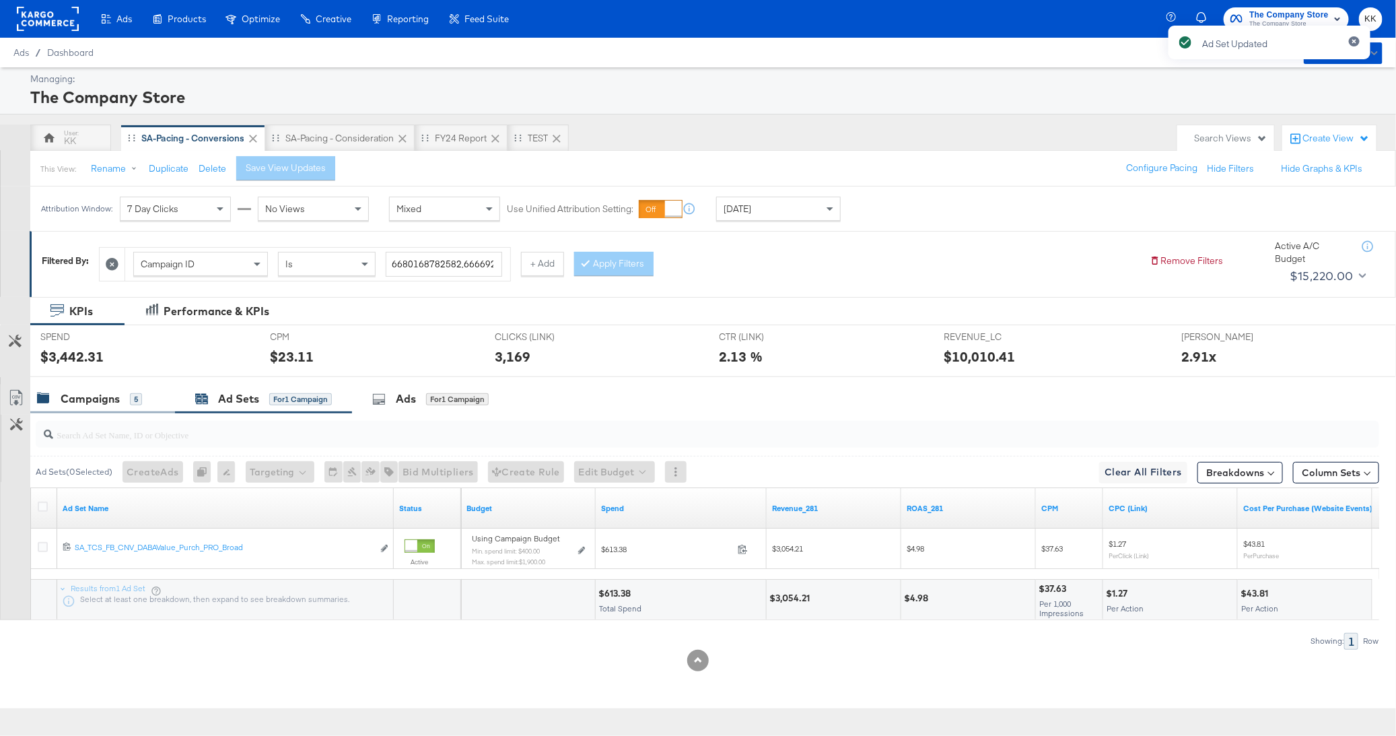
click at [110, 385] on div "Campaigns 5" at bounding box center [102, 398] width 145 height 29
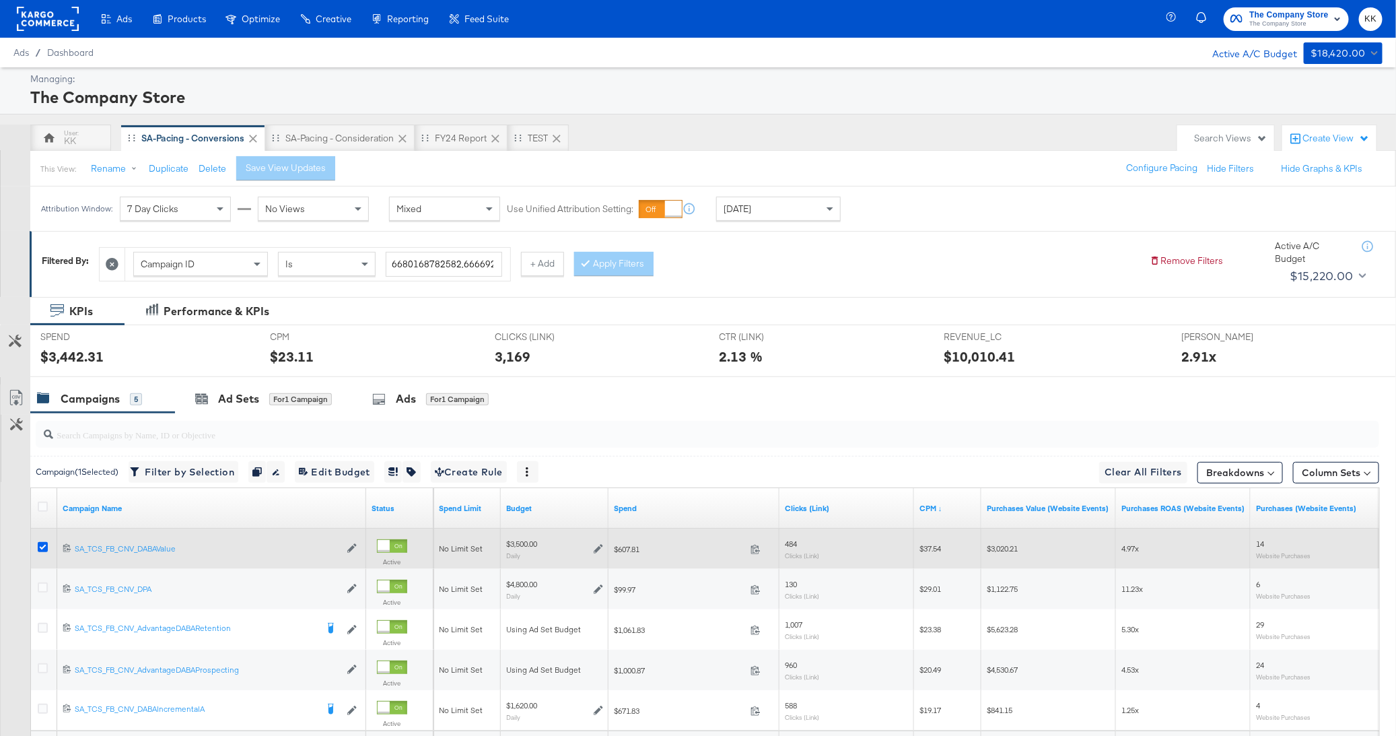
click at [40, 545] on icon at bounding box center [43, 547] width 10 height 10
click at [0, 0] on input "checkbox" at bounding box center [0, 0] width 0 height 0
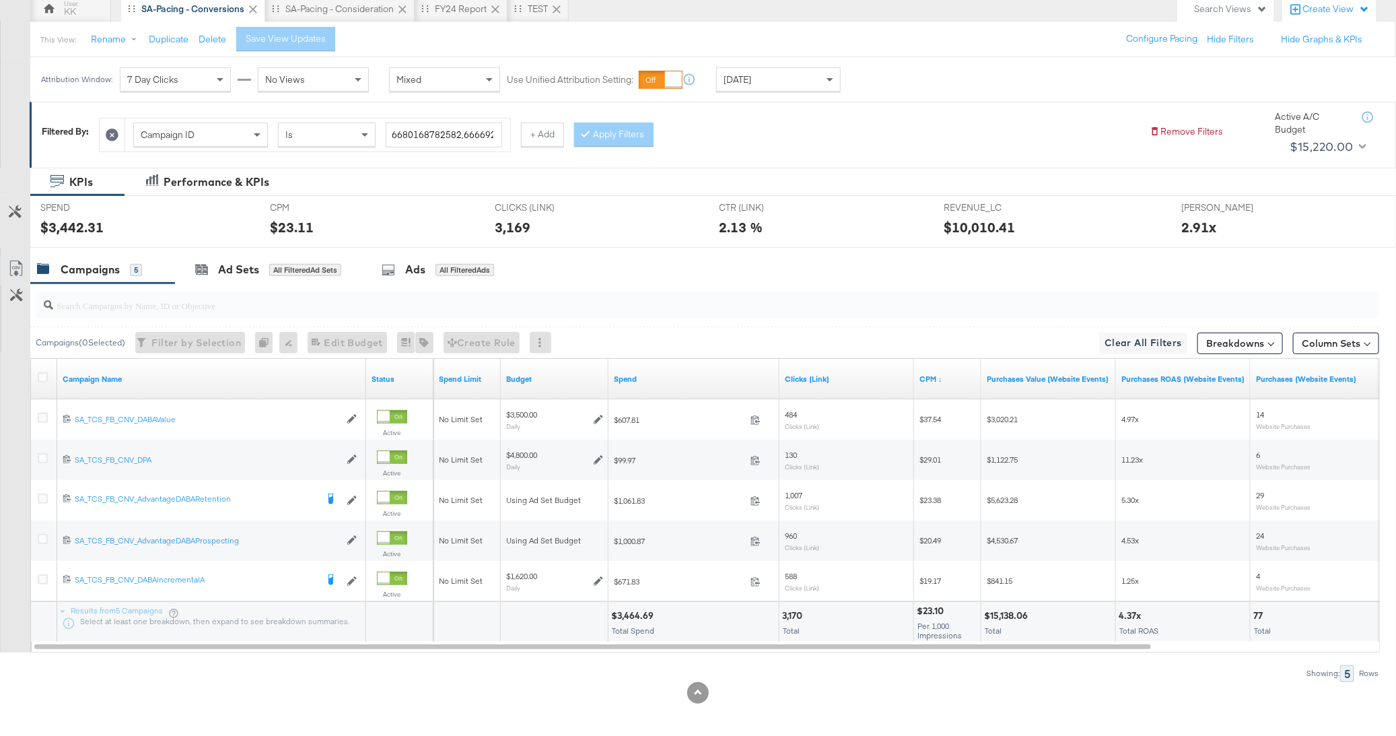
scroll to position [132, 0]
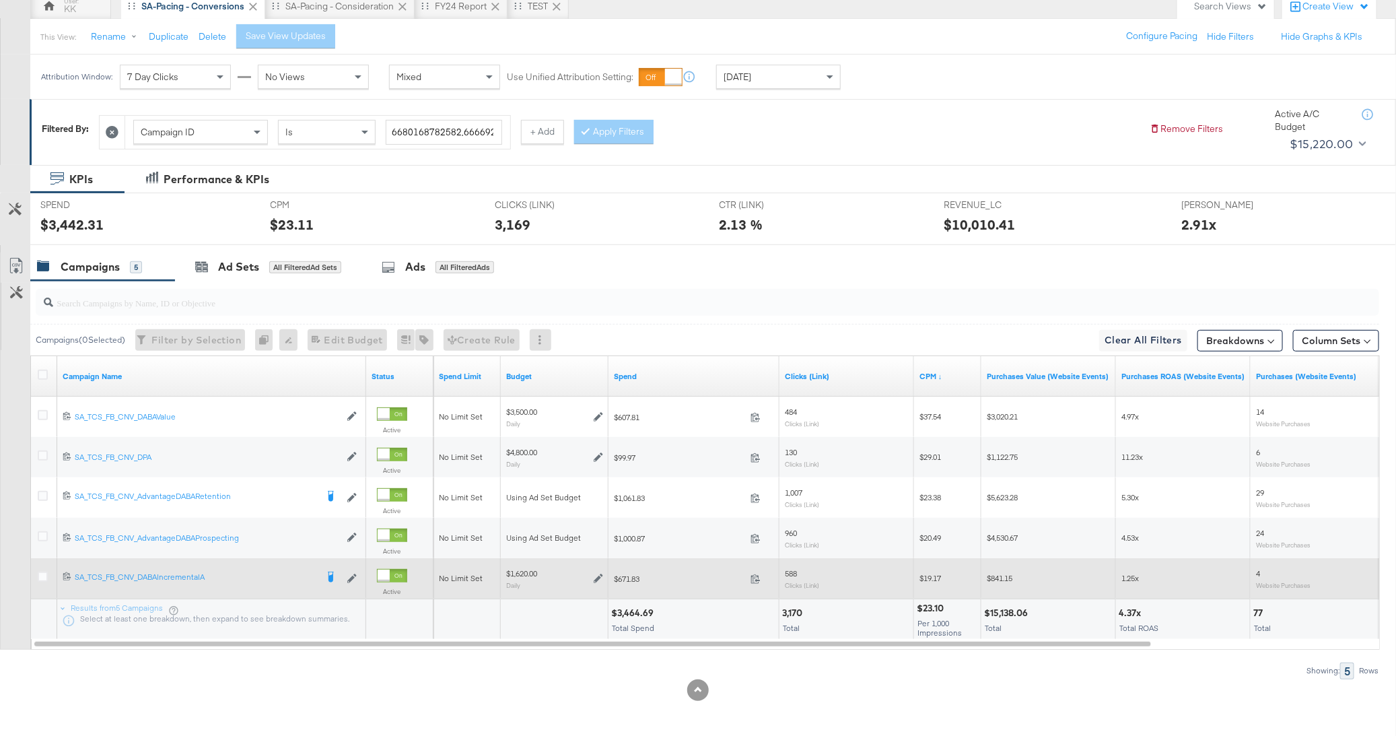
click at [36, 577] on div at bounding box center [44, 578] width 25 height 24
click at [45, 577] on icon at bounding box center [43, 577] width 10 height 10
click at [0, 0] on input "checkbox" at bounding box center [0, 0] width 0 height 0
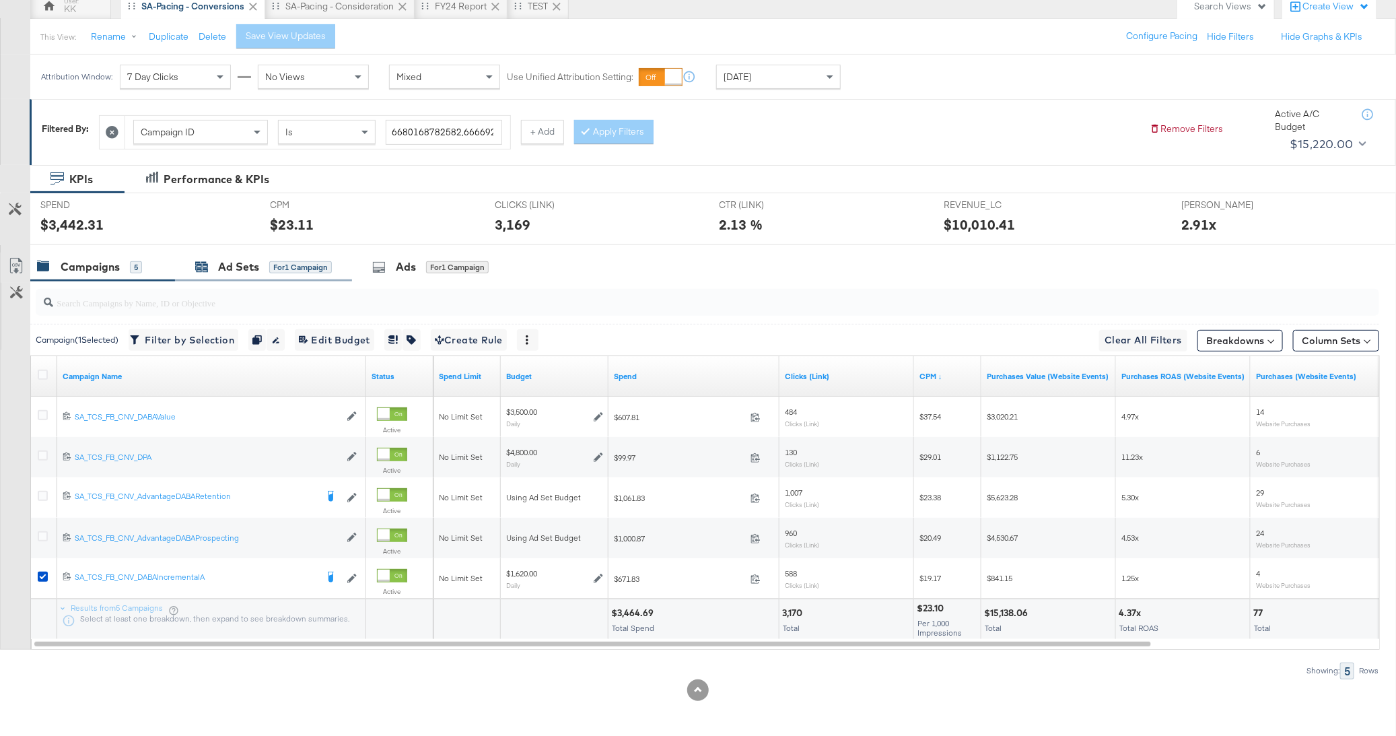
click at [326, 267] on div "for 1 Campaign" at bounding box center [300, 267] width 63 height 12
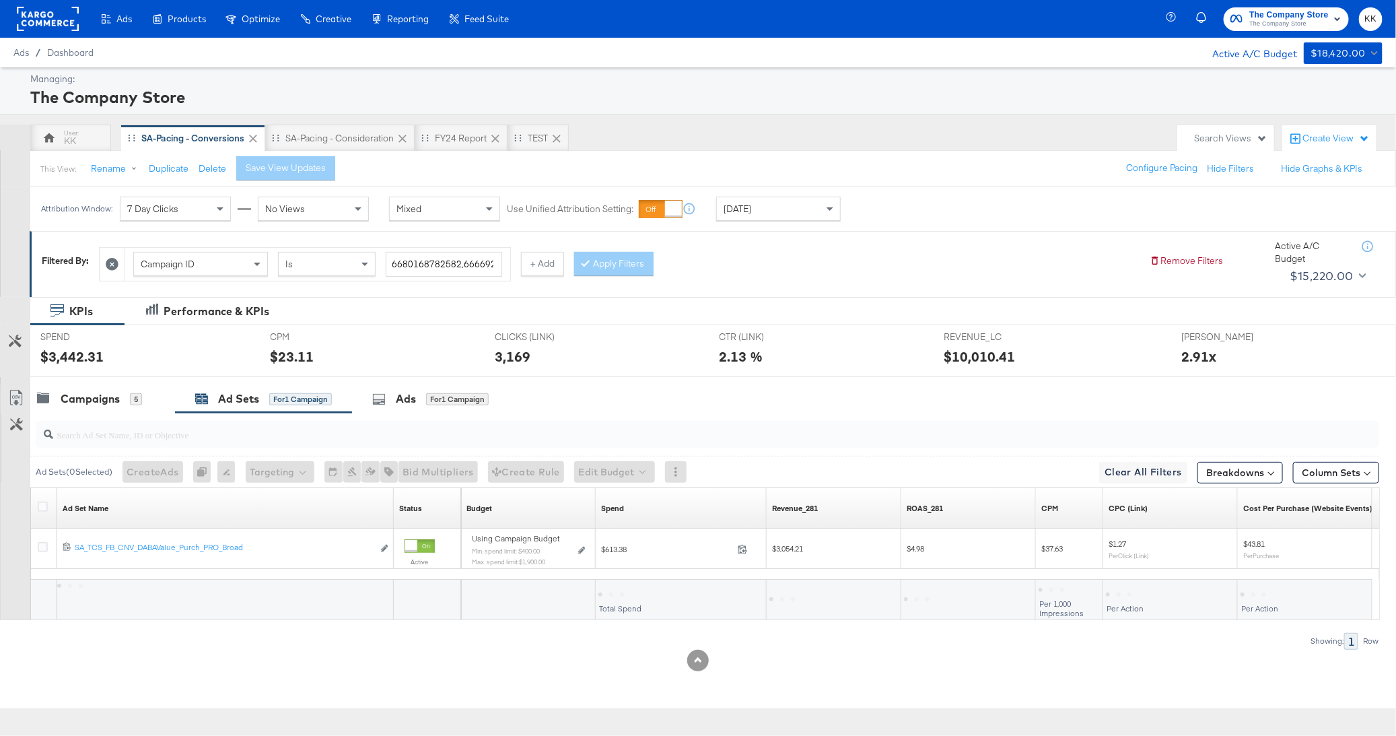
scroll to position [0, 0]
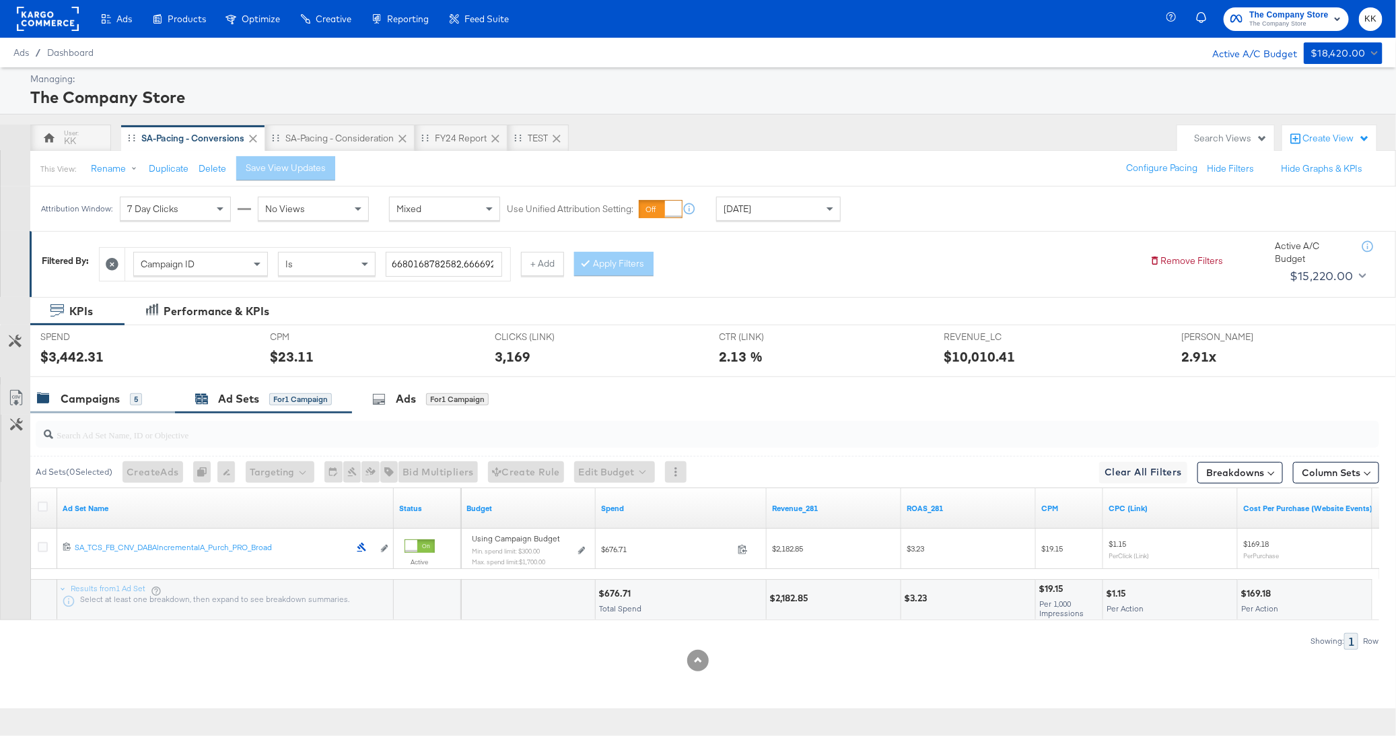
click at [102, 395] on div "Campaigns" at bounding box center [90, 398] width 59 height 15
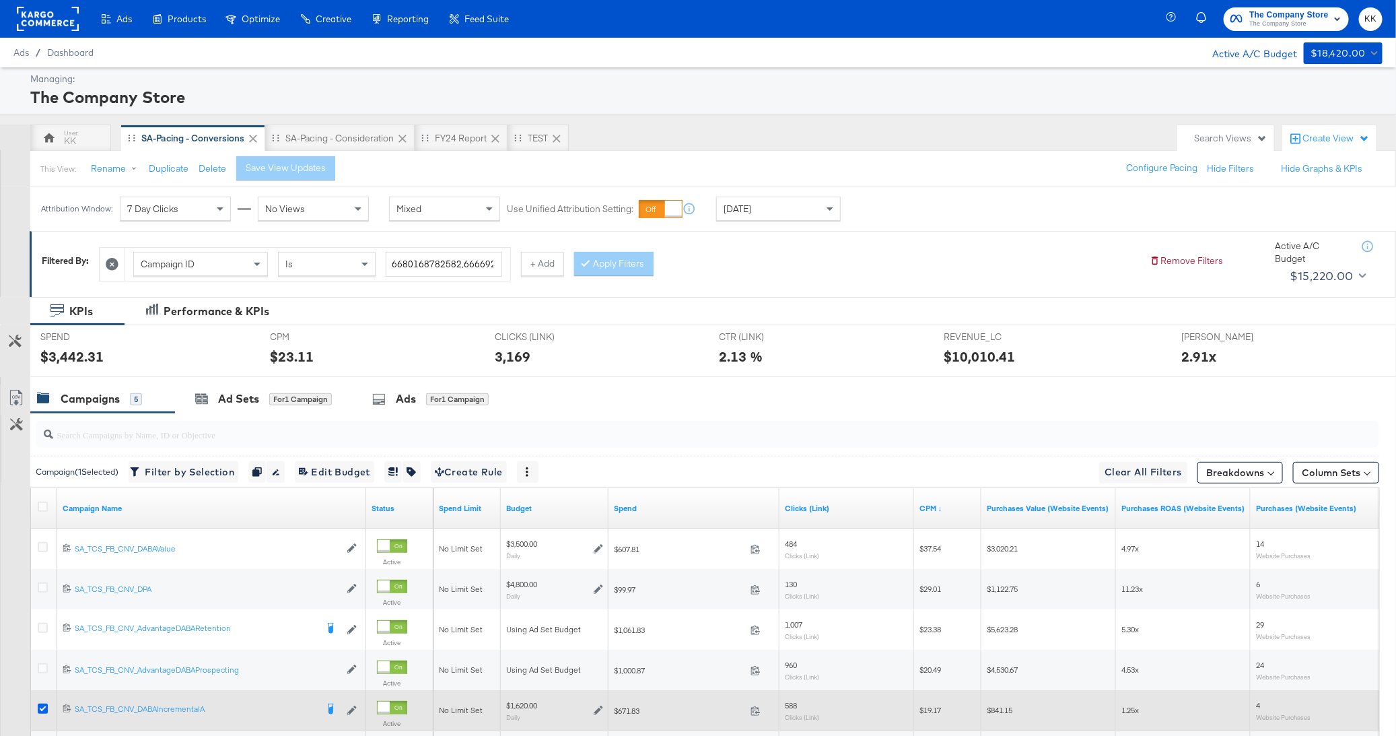
click at [42, 707] on icon at bounding box center [43, 708] width 10 height 10
click at [0, 0] on input "checkbox" at bounding box center [0, 0] width 0 height 0
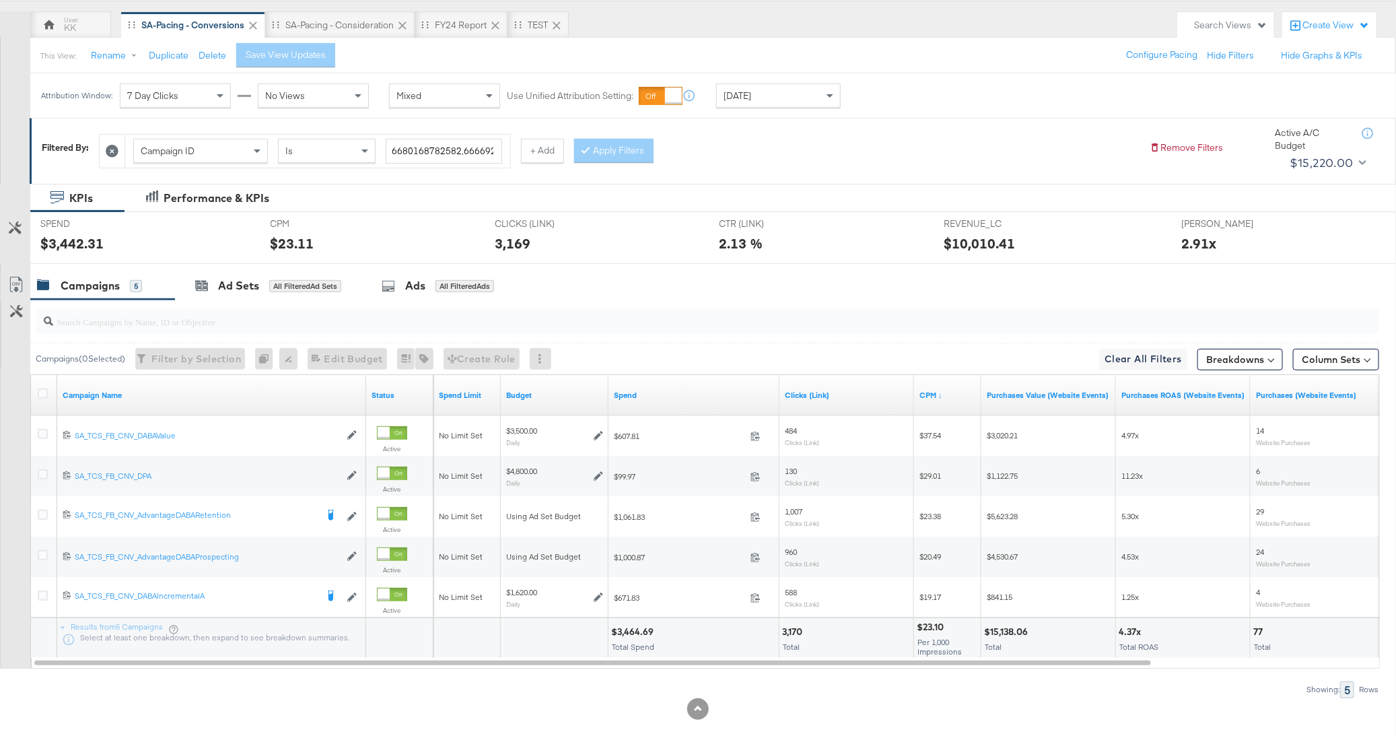
scroll to position [132, 0]
